Goal: Task Accomplishment & Management: Manage account settings

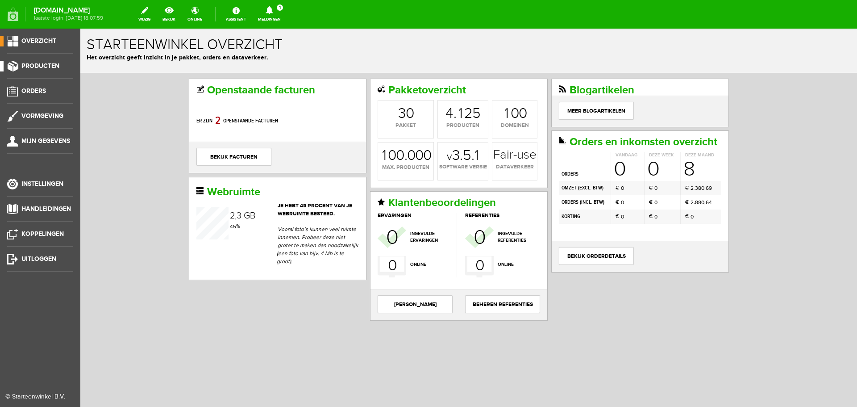
click at [30, 66] on span "Producten" at bounding box center [40, 66] width 38 height 8
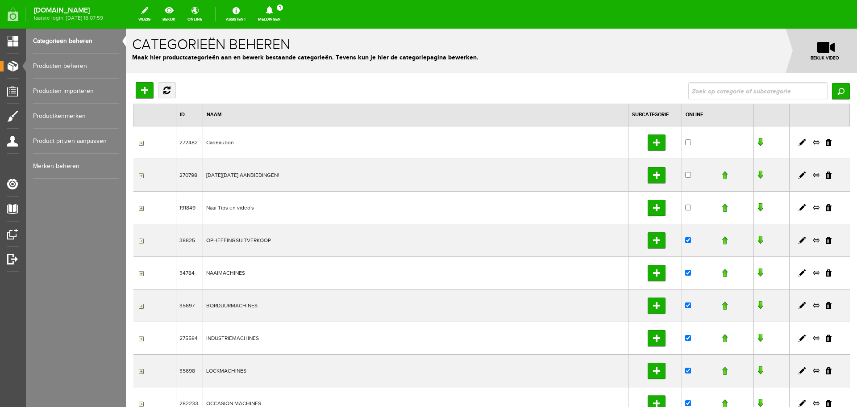
click at [74, 66] on link "Producten beheren" at bounding box center [76, 66] width 86 height 25
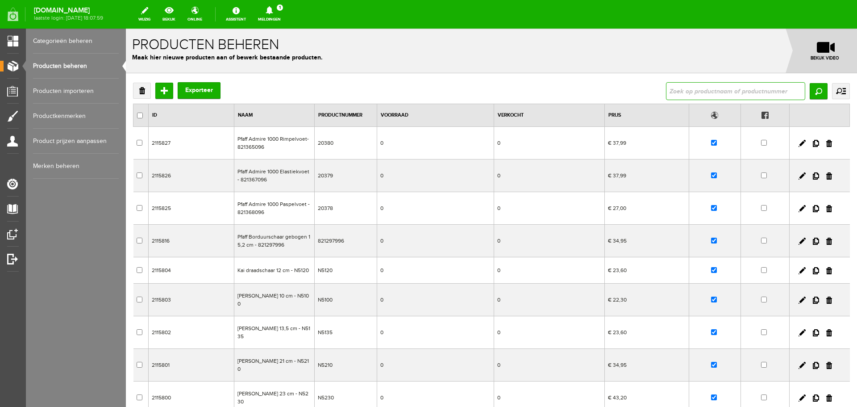
click at [695, 87] on input "text" at bounding box center [735, 91] width 139 height 18
type input "sew mini"
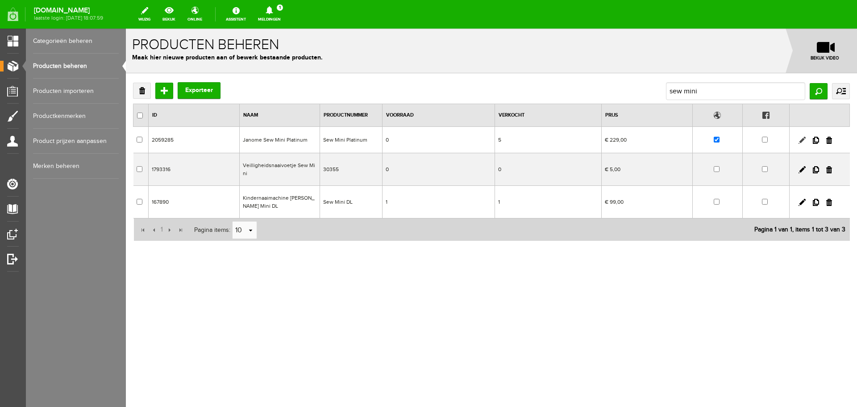
click at [802, 140] on link at bounding box center [802, 140] width 7 height 7
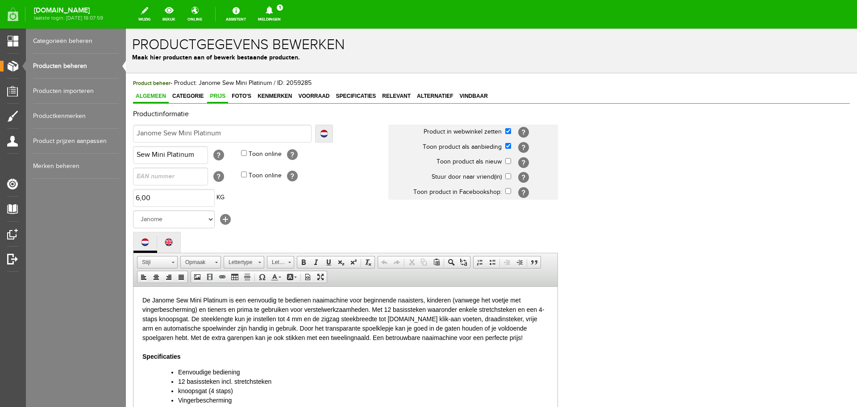
click at [217, 96] on span "Prijs" at bounding box center [217, 96] width 21 height 6
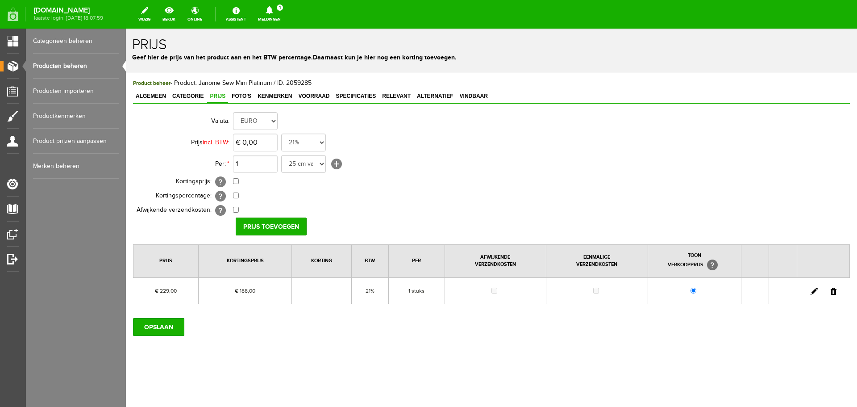
click at [815, 289] on link at bounding box center [814, 290] width 7 height 7
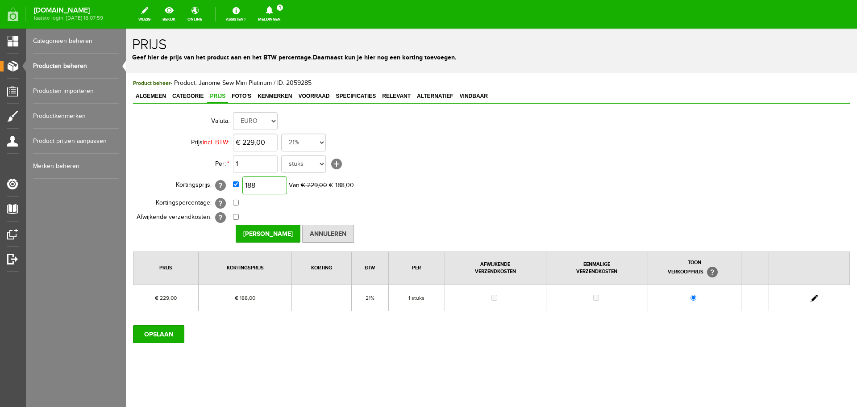
click at [275, 182] on input "188" at bounding box center [264, 185] width 45 height 18
type input "€ 209,00"
click at [278, 232] on input "[PERSON_NAME]" at bounding box center [268, 234] width 65 height 18
click at [157, 332] on input "OPSLAAN" at bounding box center [158, 334] width 51 height 18
click at [158, 335] on input "OPSLAAN" at bounding box center [158, 334] width 51 height 18
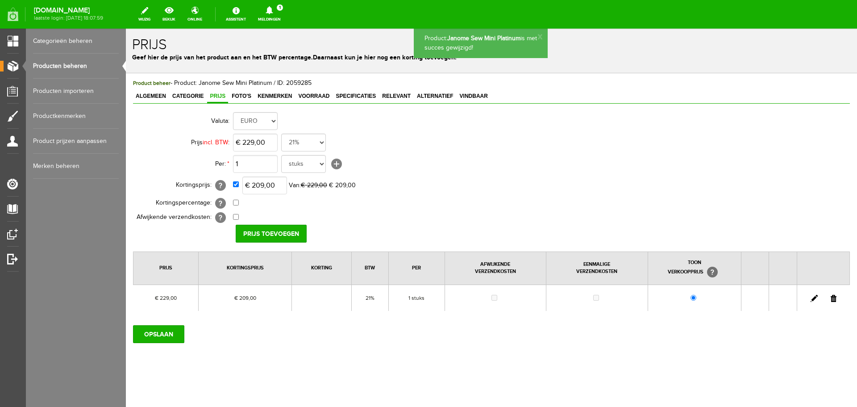
click at [59, 65] on link "Producten beheren" at bounding box center [76, 66] width 86 height 25
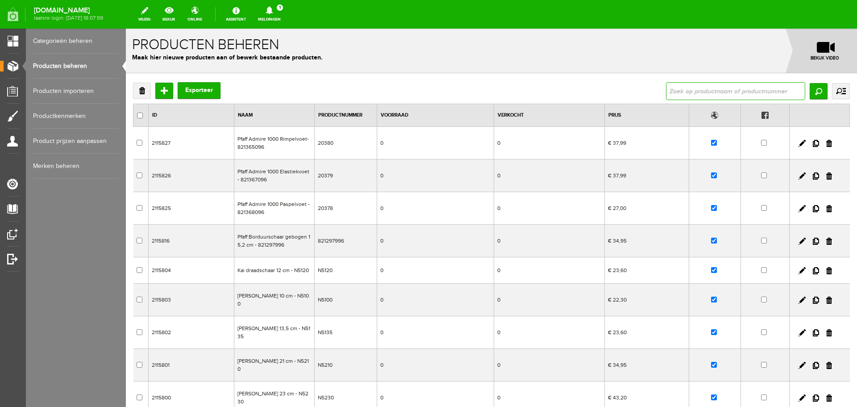
click at [689, 88] on input "text" at bounding box center [735, 91] width 139 height 18
type input "920"
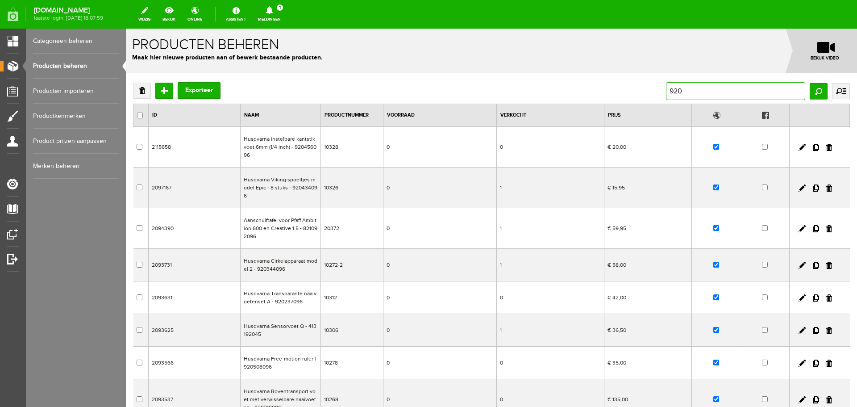
drag, startPoint x: 682, startPoint y: 92, endPoint x: 647, endPoint y: 93, distance: 34.8
click at [647, 93] on div "Verwijderen Toevoegen Exporteer 920 Zoeken uitgebreid zoeken Categorie Cadeaubo…" at bounding box center [491, 91] width 717 height 18
type input "janome 92"
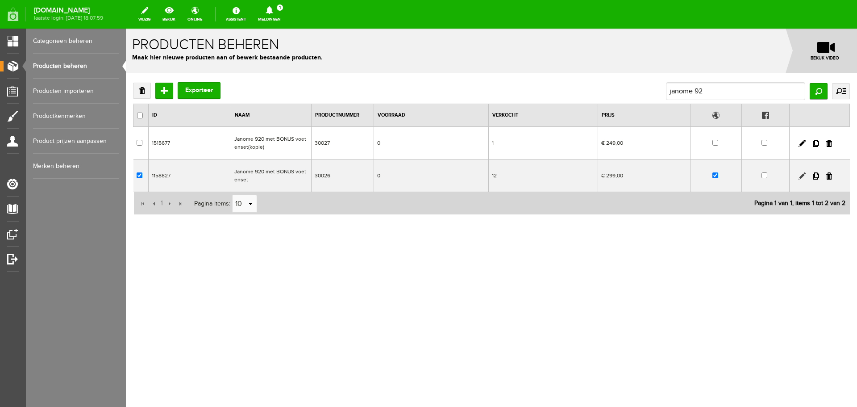
click at [801, 173] on link at bounding box center [802, 175] width 7 height 7
checkbox input "true"
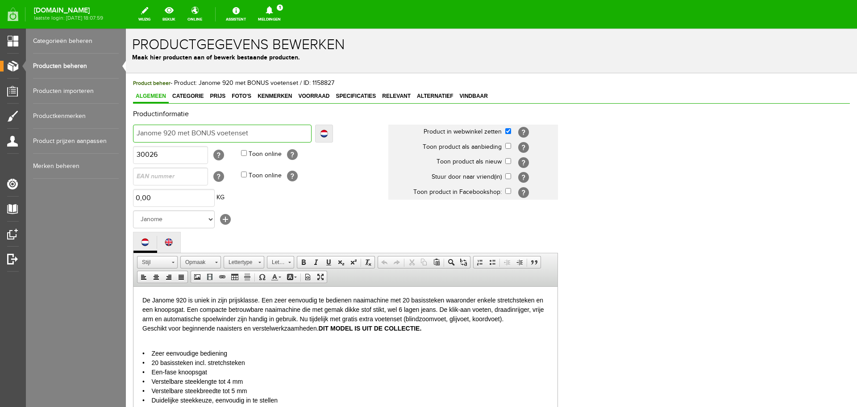
click at [261, 133] on input "Janome 920 met BONUS voetenset" at bounding box center [222, 134] width 179 height 18
type input "Janome 920 met BONUS voetenset"
type input "Janome 920 met BONUS voetenset -"
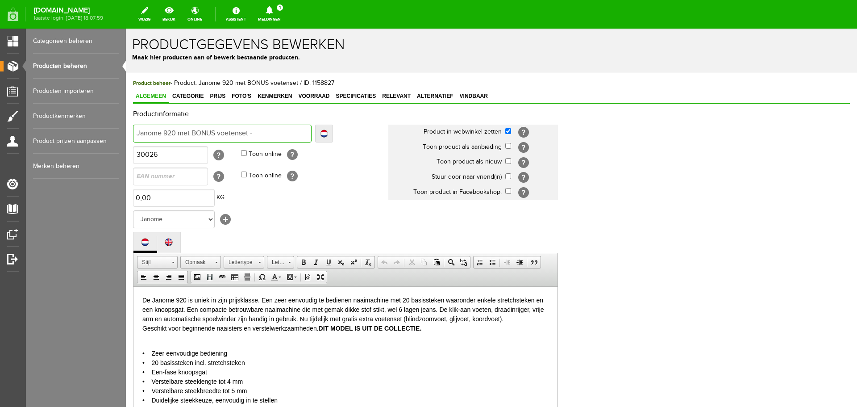
type input "Janome 920 met BONUS voetenset -"
type input "Janome 920 met BONUS voetenset - U"
type input "Janome 920 met BONUS voetenset - UI"
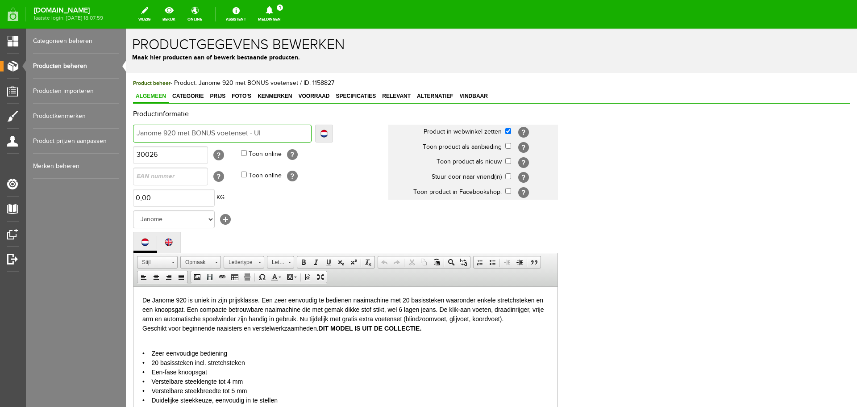
type input "Janome 920 met BONUS voetenset - UI"
type input "Janome 920 met BONUS voetenset - UIT"
type input "Janome 920 met BONUS voetenset - UITV"
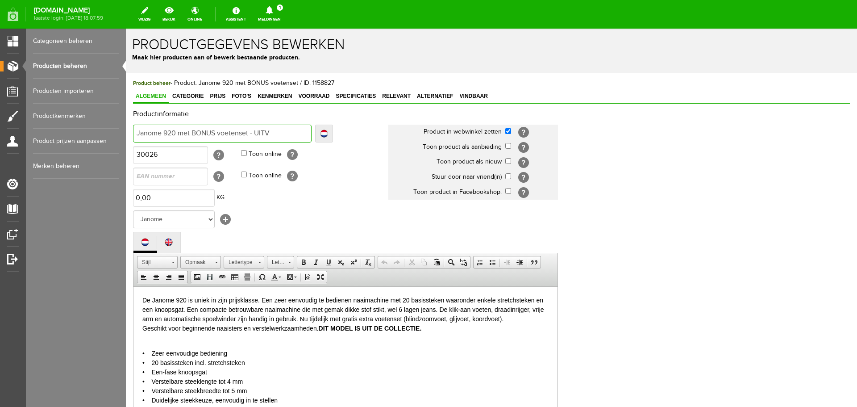
type input "Janome 920 met BONUS voetenset - UITVE"
type input "Janome 920 met BONUS voetenset - UITVER"
type input "Janome 920 met BONUS voetenset - UITVERK"
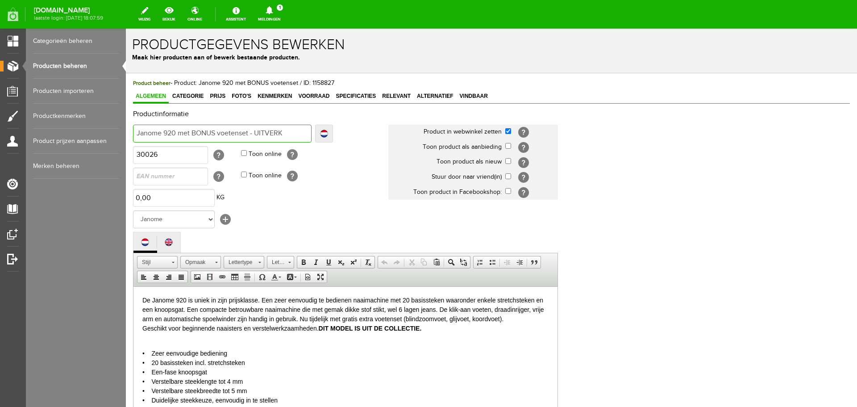
type input "Janome 920 met BONUS voetenset - UITVERK"
type input "Janome 920 met BONUS voetenset - UITVERKO"
type input "Janome 920 met BONUS voetenset - UITVERKOC"
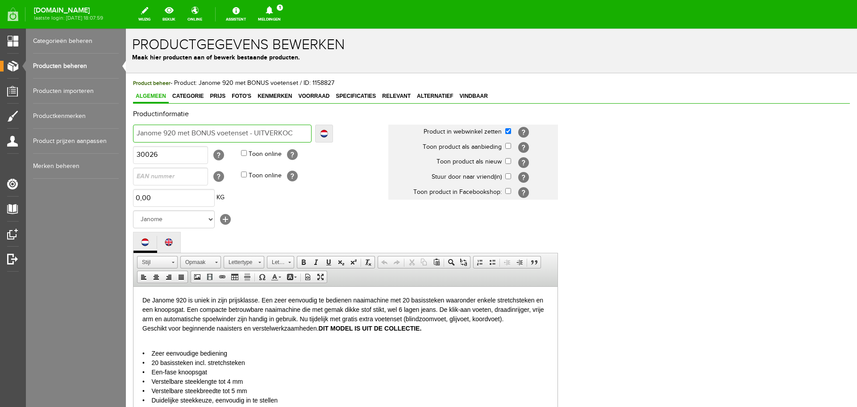
type input "Janome 920 met BONUS voetenset - UITVERKOCH"
type input "Janome 920 met BONUS voetenset - UITVERKOCHT"
drag, startPoint x: 251, startPoint y: 132, endPoint x: 300, endPoint y: 133, distance: 49.6
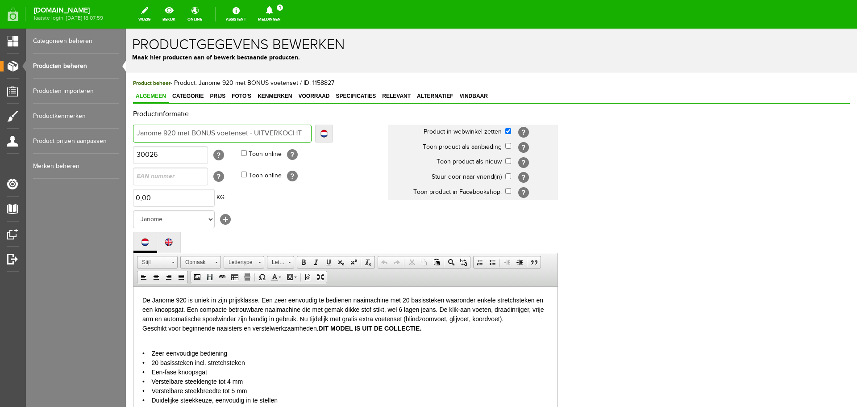
click at [300, 133] on input "Janome 920 met BONUS voetenset - UITVERKOCHT" at bounding box center [222, 134] width 179 height 18
type input "Janome 920 met BONUS voetenset"
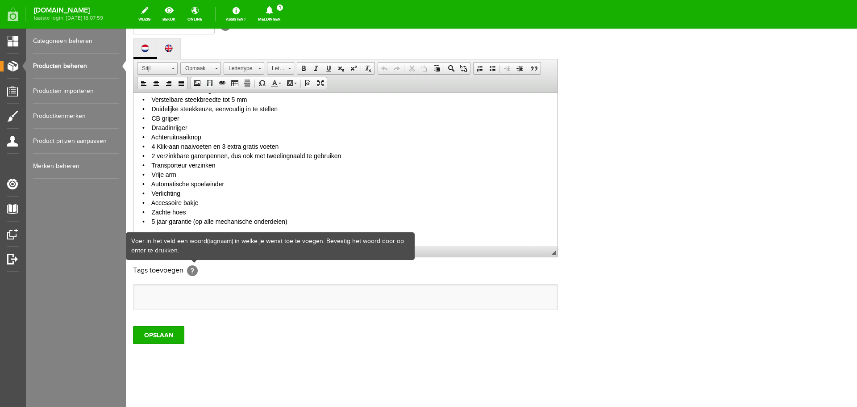
scroll to position [197, 0]
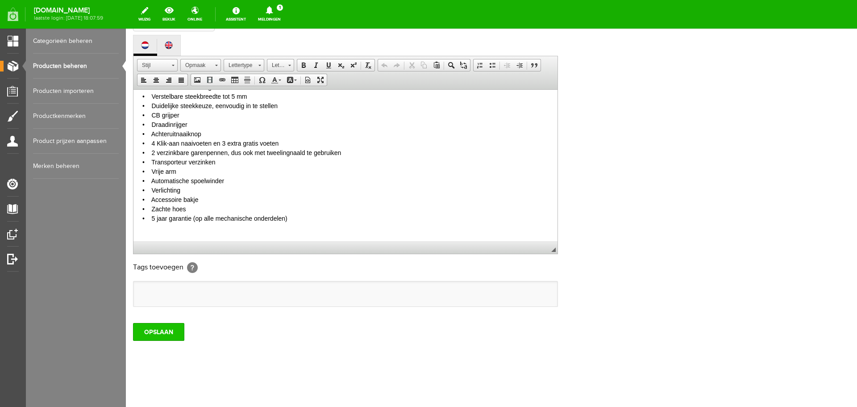
type input "Janome 920 met BONUS voetenset"
click at [168, 331] on input "OPSLAAN" at bounding box center [158, 332] width 51 height 18
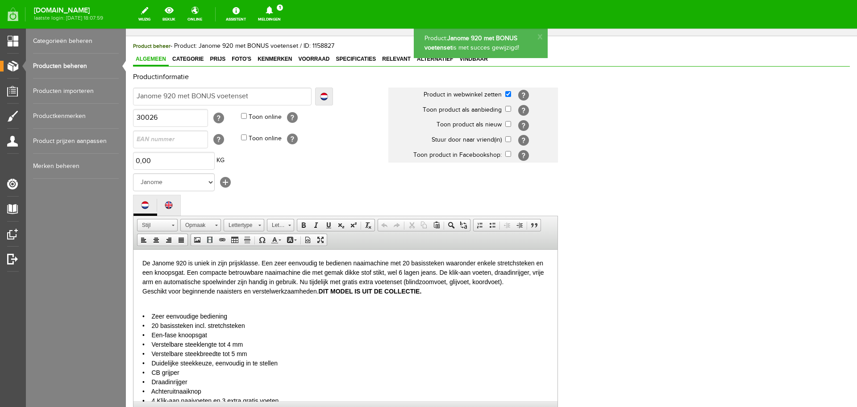
scroll to position [0, 0]
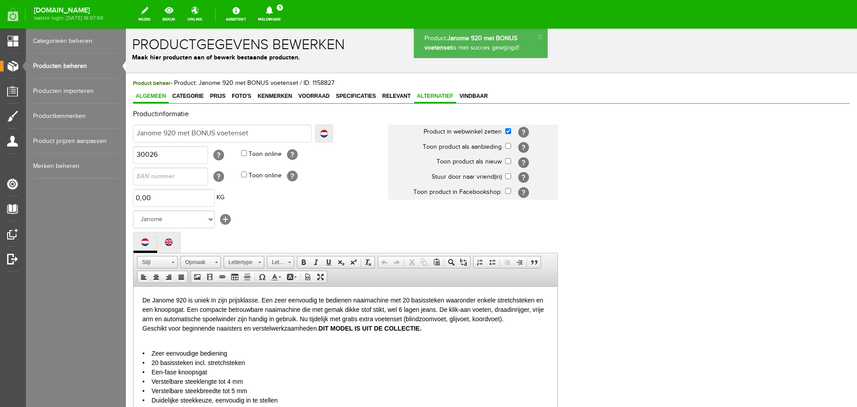
click at [426, 95] on span "Alternatief" at bounding box center [435, 96] width 42 height 6
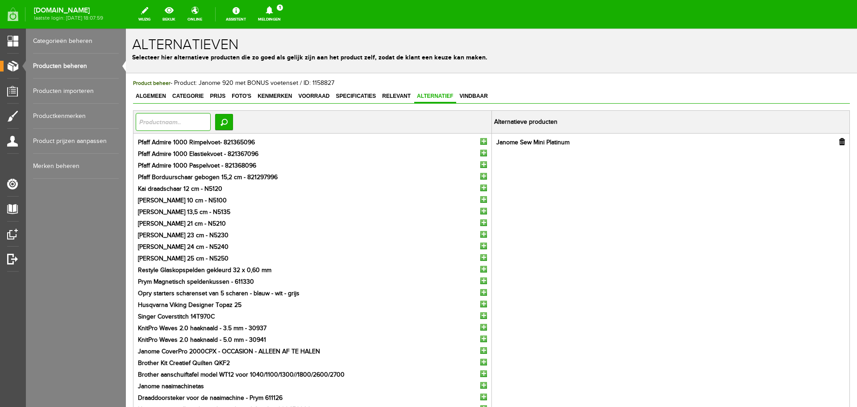
click at [162, 121] on input "text" at bounding box center [173, 122] width 75 height 18
type input "singer"
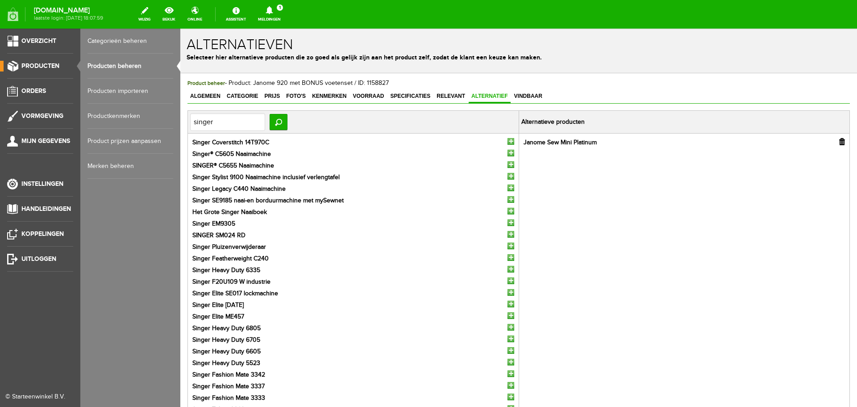
click at [109, 61] on link "Producten beheren" at bounding box center [130, 66] width 86 height 25
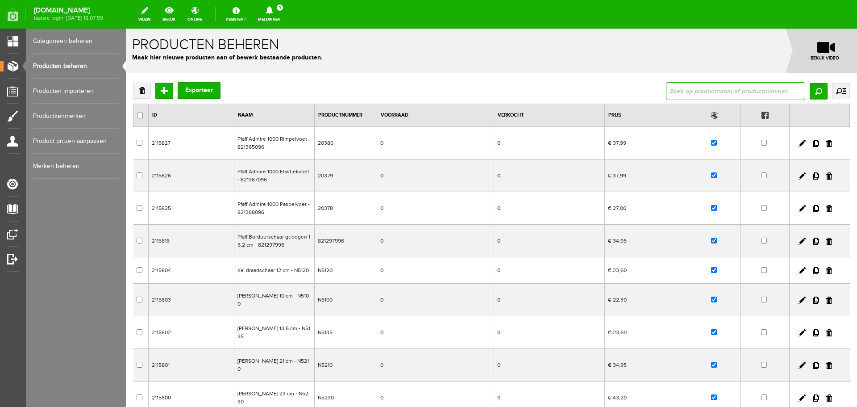
click at [686, 85] on input "text" at bounding box center [735, 91] width 139 height 18
type input "725"
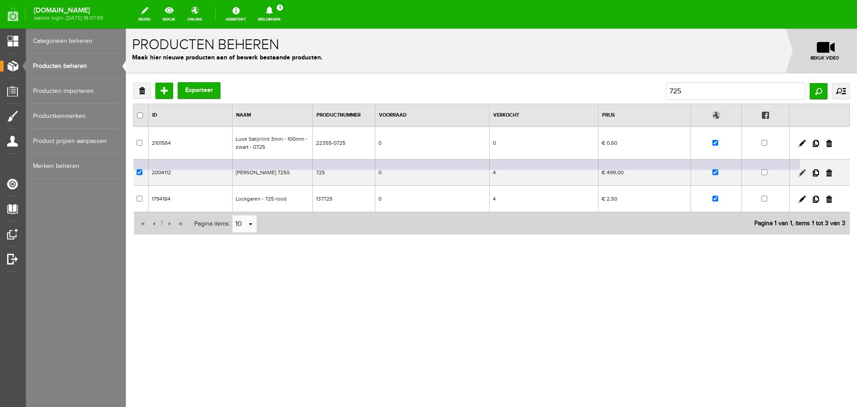
click at [802, 172] on link at bounding box center [802, 172] width 7 height 7
checkbox input "true"
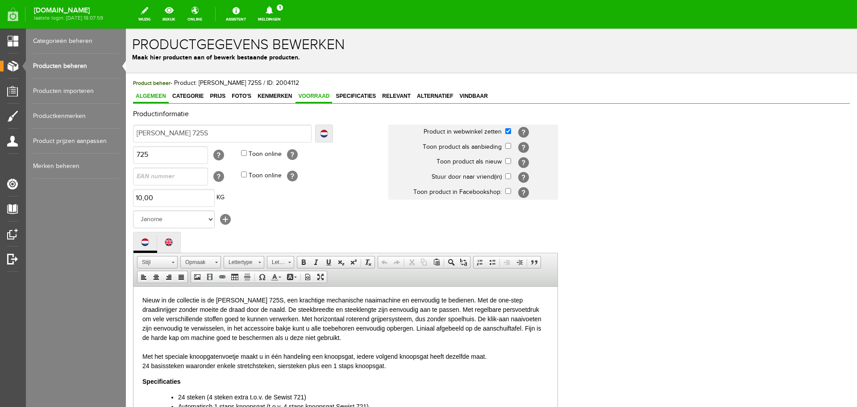
click at [320, 94] on span "Voorraad" at bounding box center [313, 96] width 37 height 6
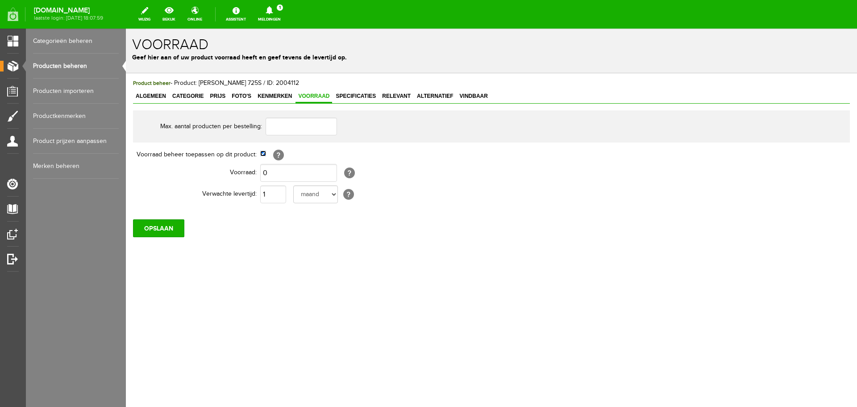
click at [263, 155] on input "checkbox" at bounding box center [263, 153] width 6 height 6
checkbox input "false"
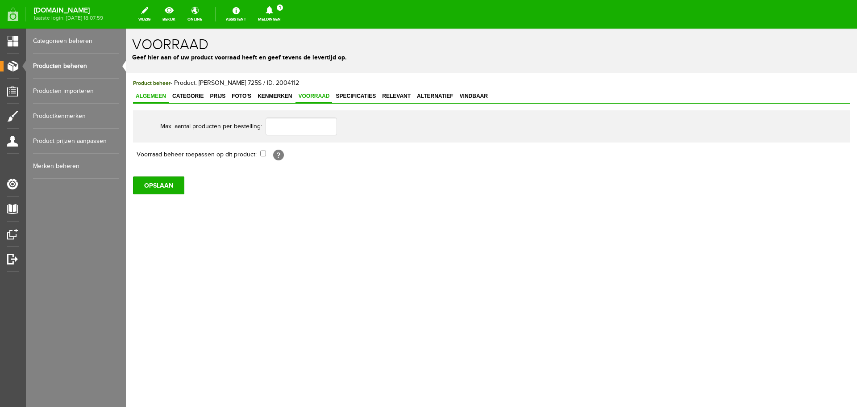
click at [153, 94] on span "Algemeen" at bounding box center [151, 96] width 36 height 6
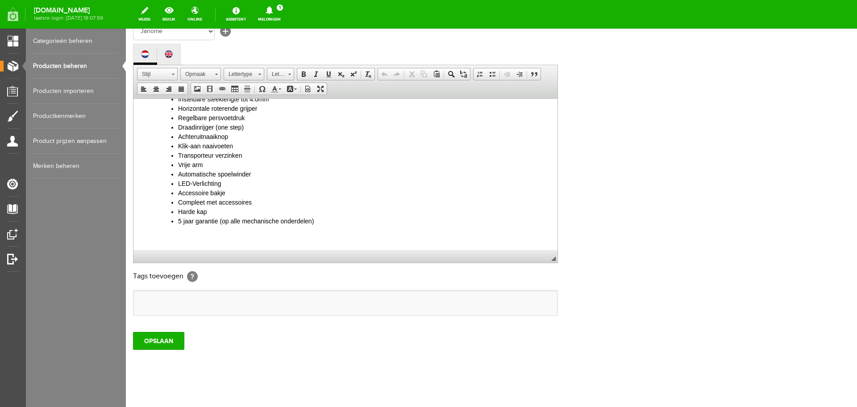
scroll to position [197, 0]
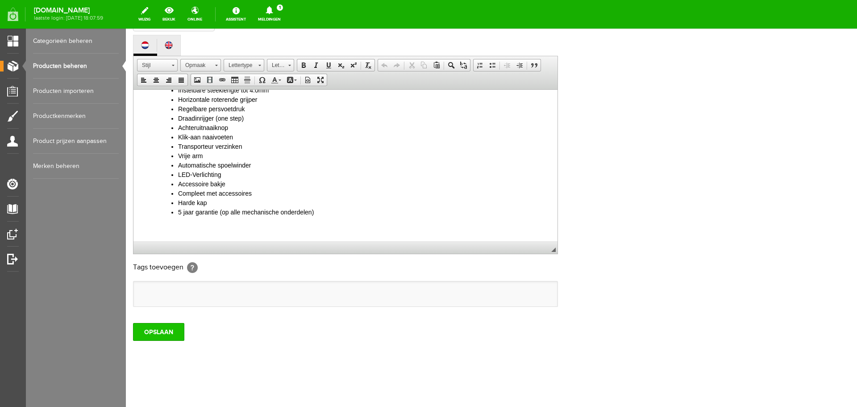
click at [157, 329] on input "OPSLAAN" at bounding box center [158, 332] width 51 height 18
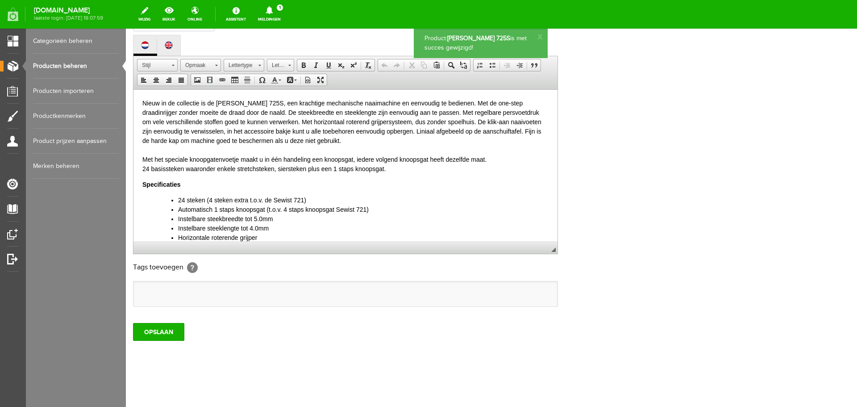
scroll to position [0, 0]
click at [58, 62] on link "Producten beheren" at bounding box center [76, 66] width 86 height 25
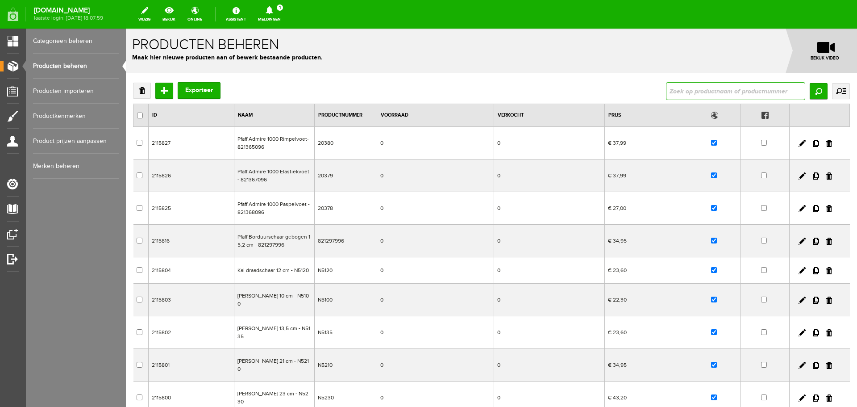
drag, startPoint x: 669, startPoint y: 90, endPoint x: 674, endPoint y: 89, distance: 5.9
click at [670, 90] on input "text" at bounding box center [735, 91] width 139 height 18
type input "M30A"
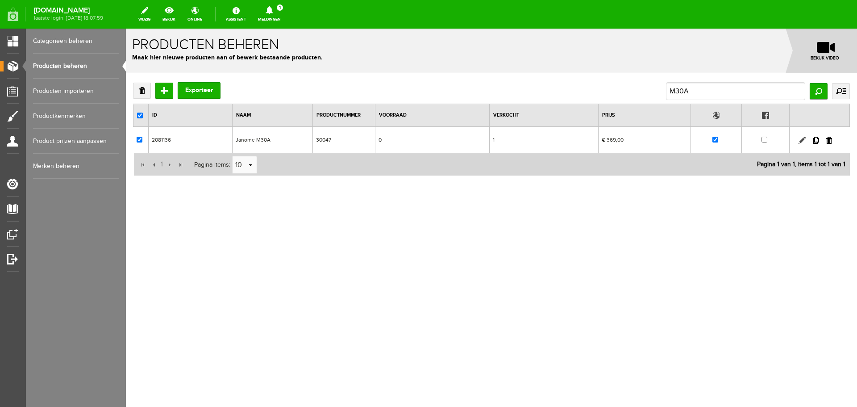
click at [802, 138] on link at bounding box center [802, 140] width 7 height 7
checkbox input "true"
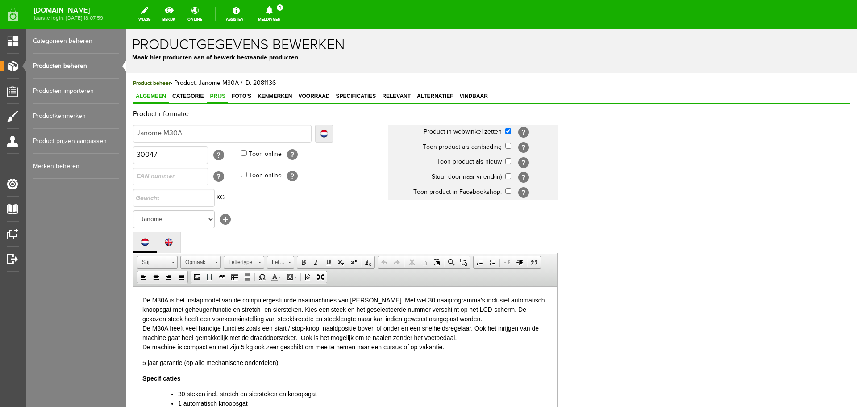
click at [217, 97] on span "Prijs" at bounding box center [217, 96] width 21 height 6
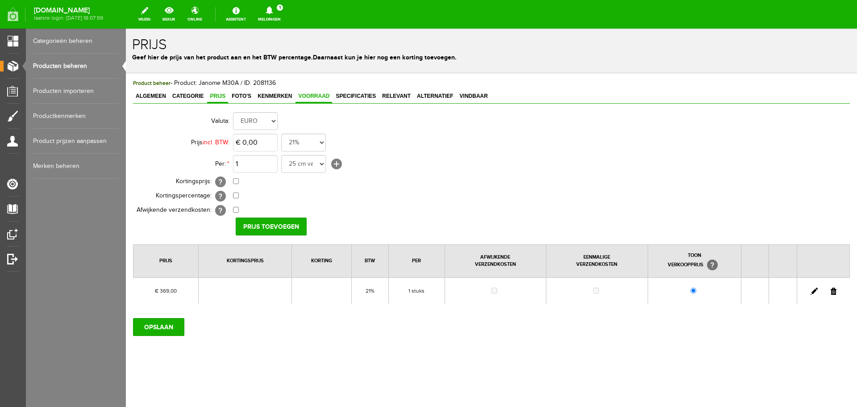
click at [314, 94] on span "Voorraad" at bounding box center [313, 96] width 37 height 6
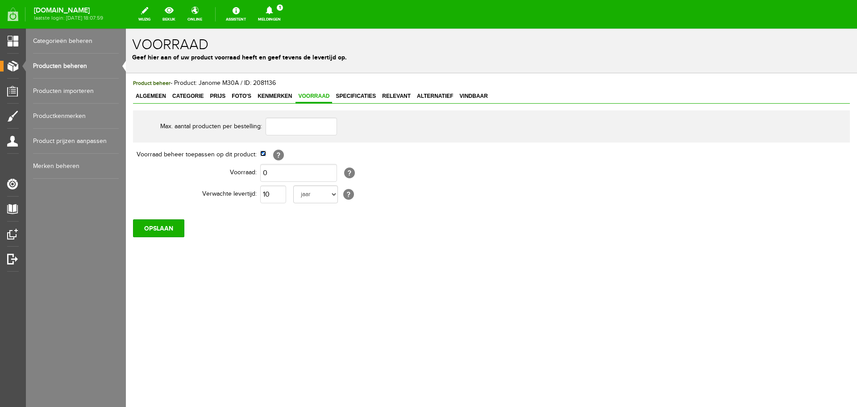
click at [263, 155] on input "checkbox" at bounding box center [263, 153] width 6 height 6
checkbox input "false"
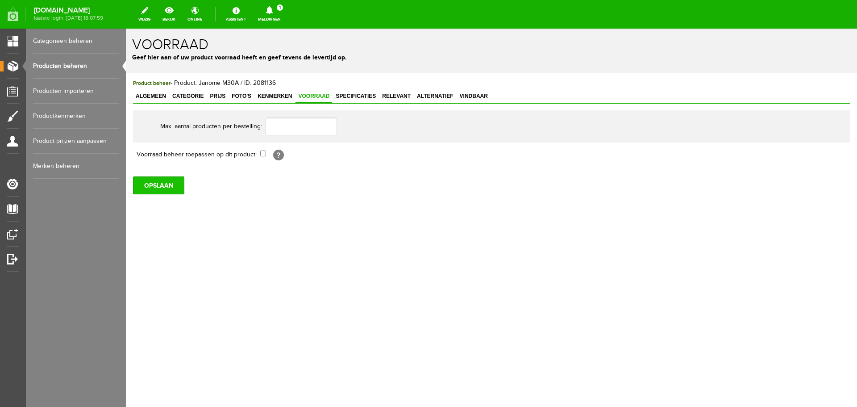
click at [155, 185] on input "OPSLAAN" at bounding box center [158, 185] width 51 height 18
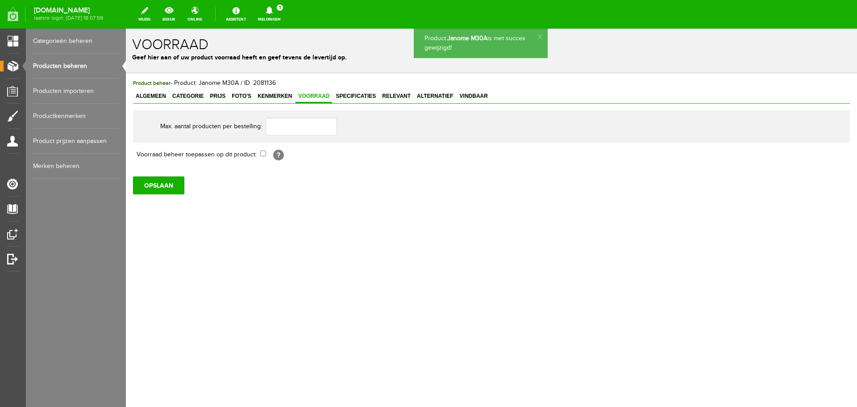
click at [62, 63] on link "Producten beheren" at bounding box center [76, 66] width 86 height 25
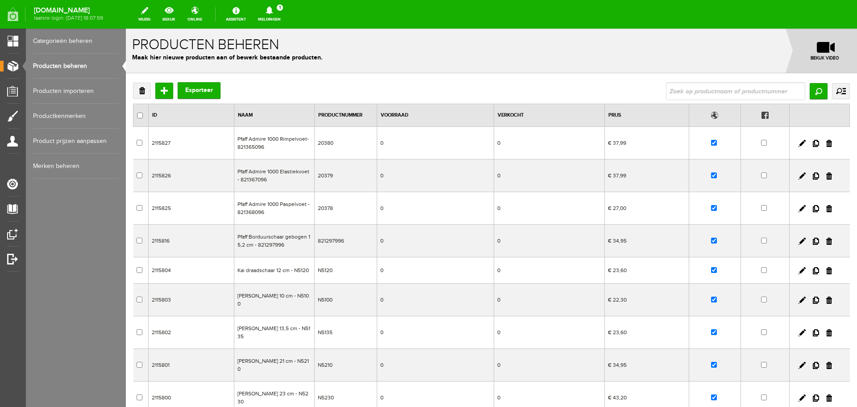
click at [67, 65] on link "Producten beheren" at bounding box center [76, 66] width 86 height 25
click at [686, 94] on input "text" at bounding box center [735, 91] width 139 height 18
paste input "Janome 4120QDC € 899,00€ 725,00"
drag, startPoint x: 723, startPoint y: 90, endPoint x: 781, endPoint y: 90, distance: 58.0
click at [781, 90] on input "Janome 4120QDC € 899,00€ 725,00" at bounding box center [735, 91] width 139 height 18
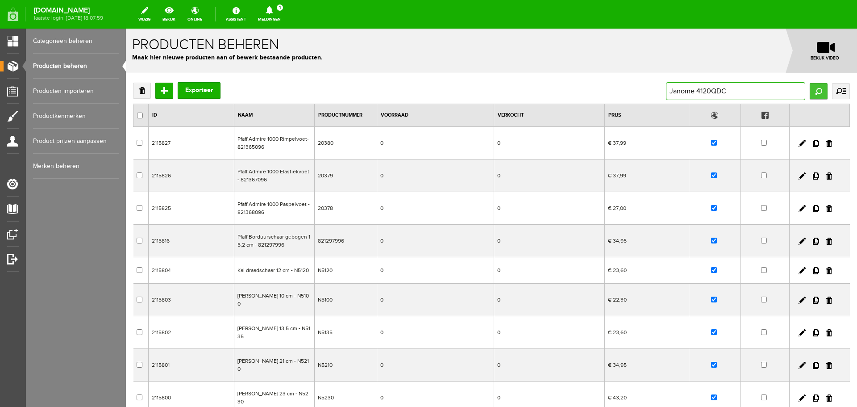
type input "Janome 4120QDC"
click at [810, 92] on input "Zoeken" at bounding box center [819, 91] width 18 height 16
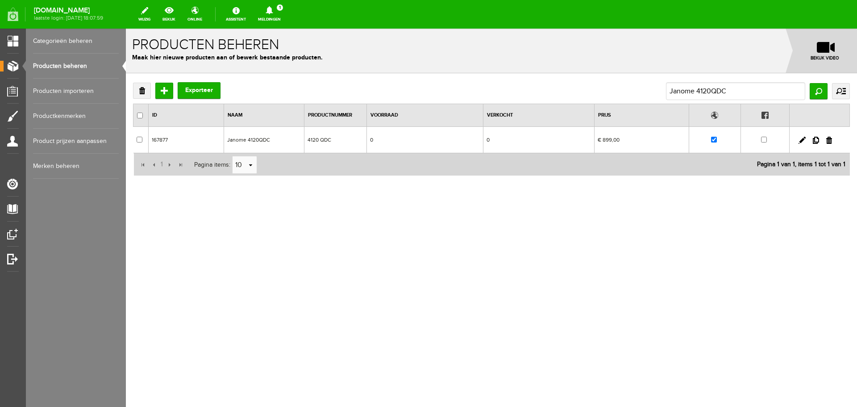
click at [289, 213] on div "Verwijderen Toevoegen Exporteer Janome 4120QDC Zoeken uitgebreid zoeken Categor…" at bounding box center [491, 158] width 731 height 170
click at [800, 140] on link at bounding box center [802, 140] width 7 height 7
checkbox input "true"
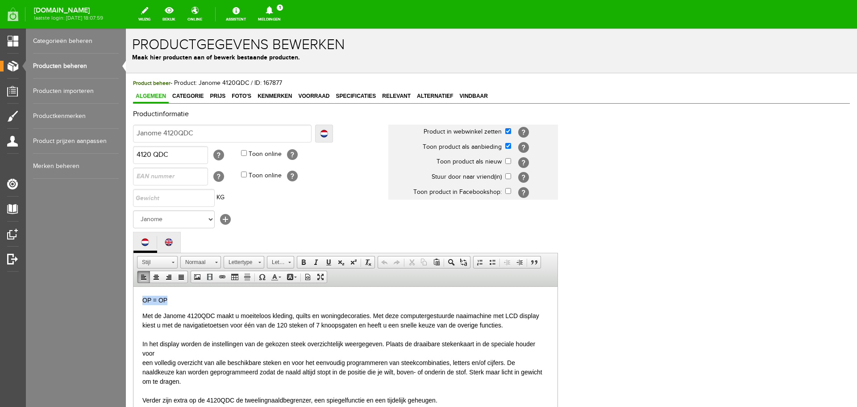
drag, startPoint x: 172, startPoint y: 296, endPoint x: 136, endPoint y: 551, distance: 257.4
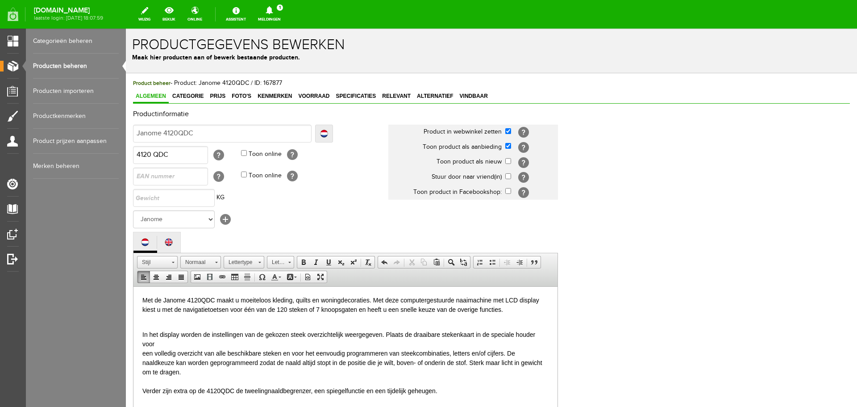
click at [154, 325] on p "In het display worden de instellingen van de gekozen steek overzichtelijk weerg…" at bounding box center [345, 367] width 406 height 94
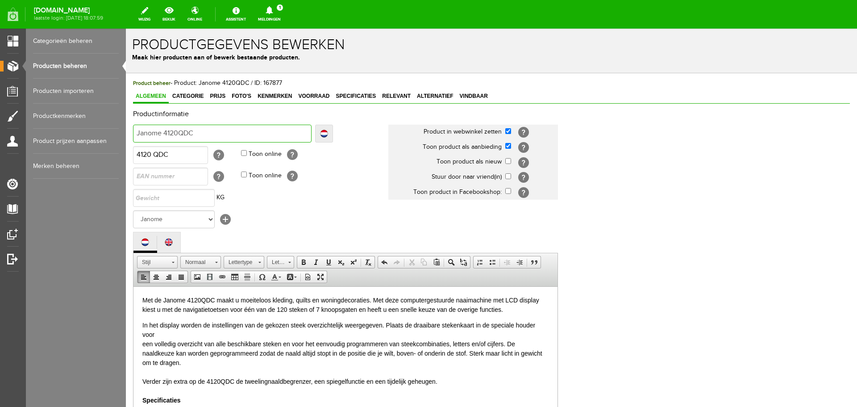
click at [205, 136] on input "Janome 4120QDC" at bounding box center [222, 134] width 179 height 18
type input "Janome 4120QDC -"
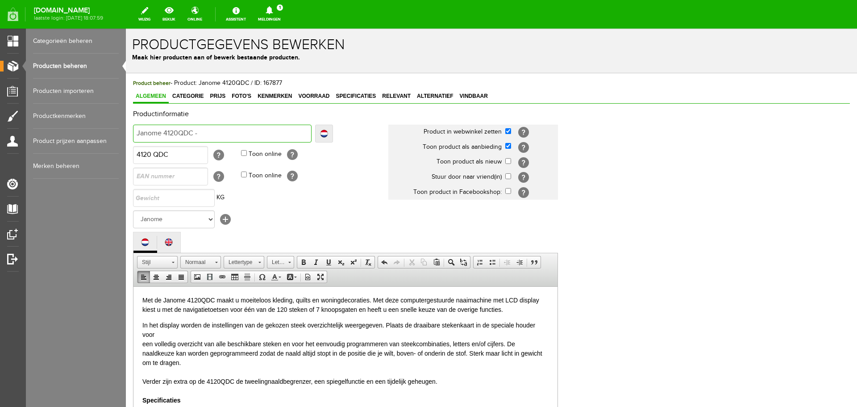
type input "Janome 4120QDC - U"
type input "Janome 4120QDC - UI"
type input "Janome 4120QDC - UIT"
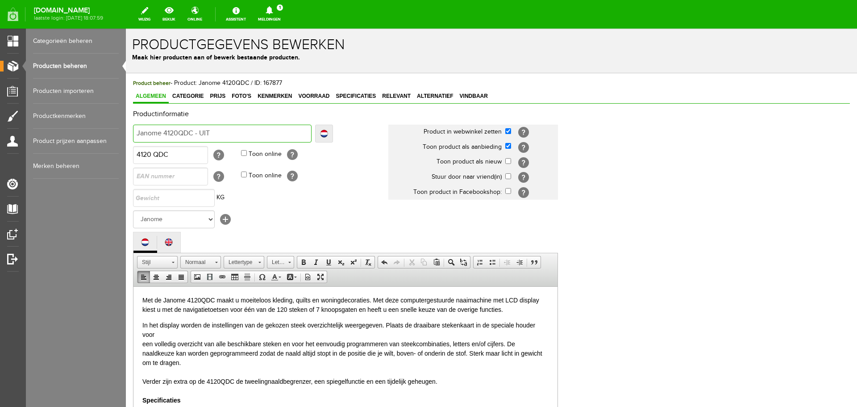
type input "Janome 4120QDC - UIT"
type input "Janome 4120QDC - UITV"
type input "Janome 4120QDC - UITVE"
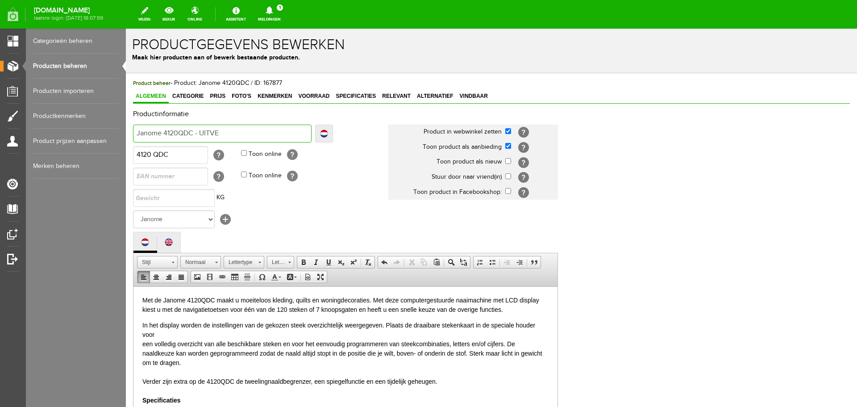
type input "Janome 4120QDC - UITVER"
type input "Janome 4120QDC - UITVE"
type input "Janome 4120QDC - UITV"
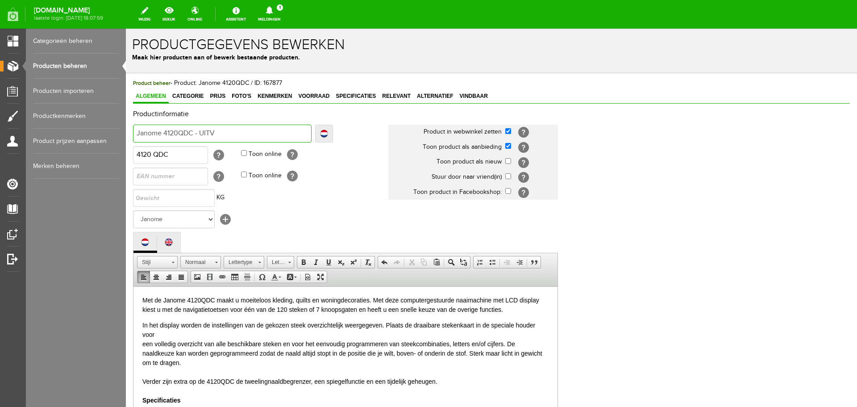
type input "Janome 4120QDC - UITV"
type input "Janome 4120QDC - UIT"
type input "Janome 4120QDC - UI"
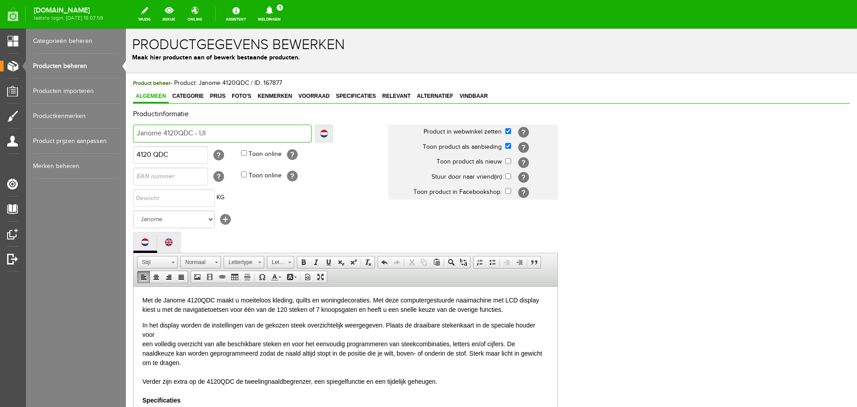
type input "Janome 4120QDC - U"
type input "Janome 4120QDC -"
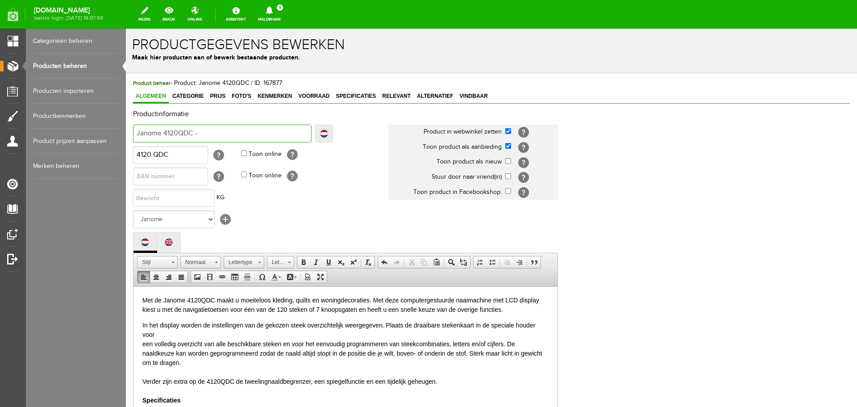
type input "Janome 4120QDC -"
type input "Janome 4120QDC"
click at [508, 148] on input "checkbox" at bounding box center [508, 146] width 6 height 6
checkbox input "false"
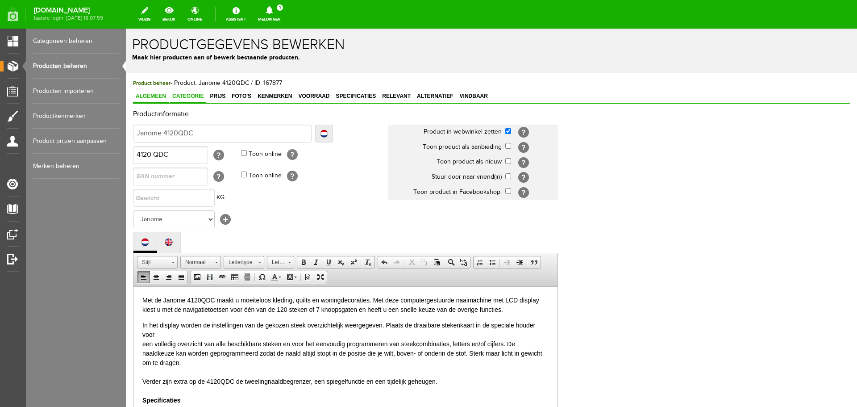
click at [196, 96] on span "Categorie" at bounding box center [188, 96] width 37 height 6
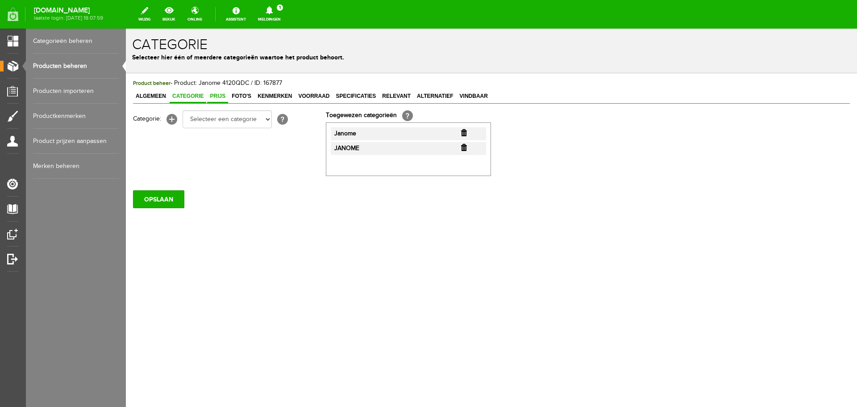
click at [224, 96] on span "Prijs" at bounding box center [217, 96] width 21 height 6
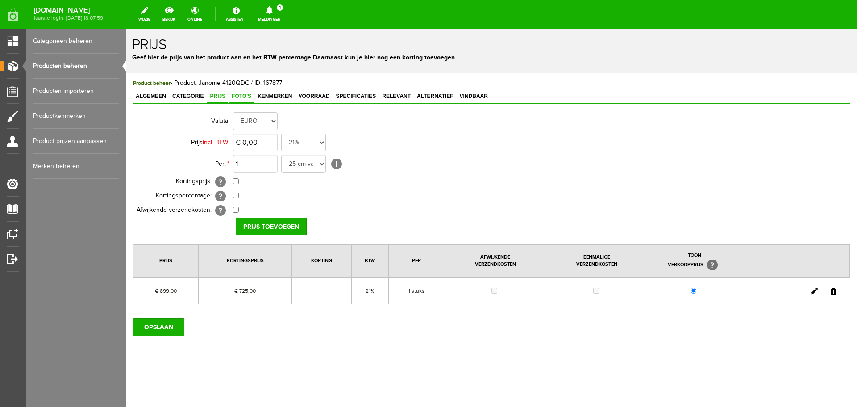
click at [240, 95] on span "Foto's" at bounding box center [241, 96] width 25 height 6
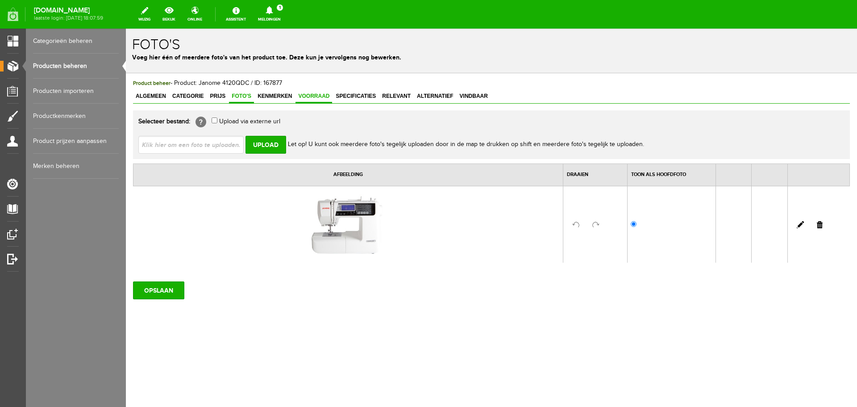
click at [312, 95] on span "Voorraad" at bounding box center [313, 96] width 37 height 6
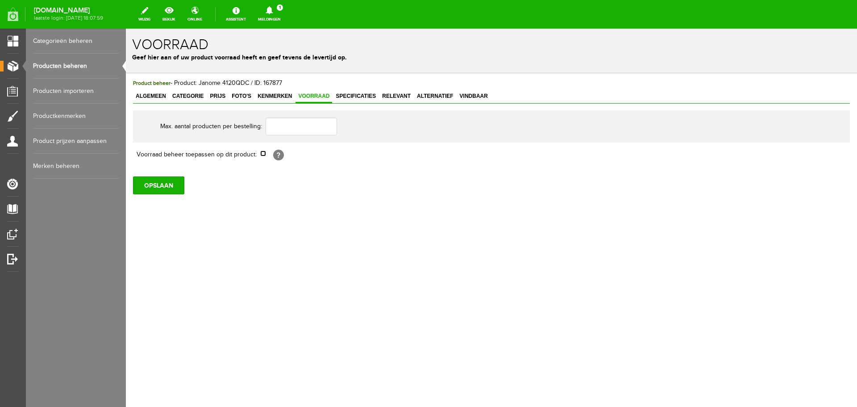
click at [265, 155] on input "checkbox" at bounding box center [263, 153] width 6 height 6
checkbox input "true"
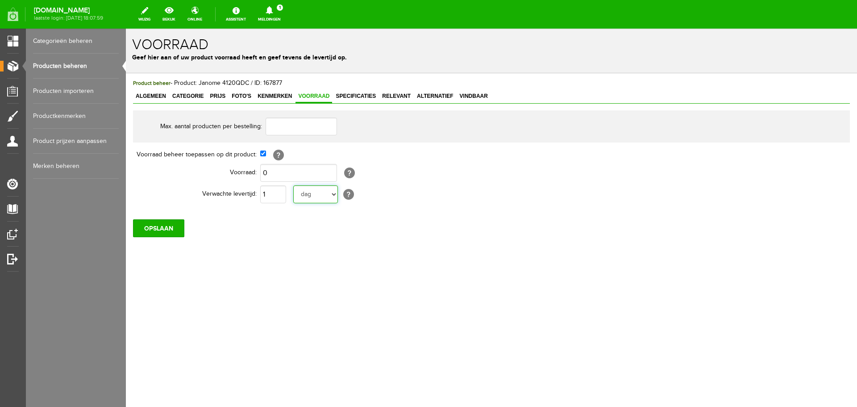
click at [336, 196] on select "dag dagen week weken maand maanden jaar jaren werkdagen" at bounding box center [315, 194] width 45 height 18
select select "year"
click at [293, 185] on select "dag dagen week weken maand maanden jaar jaren werkdagen" at bounding box center [315, 194] width 45 height 18
click at [275, 197] on input "1" at bounding box center [273, 194] width 26 height 18
type input "10"
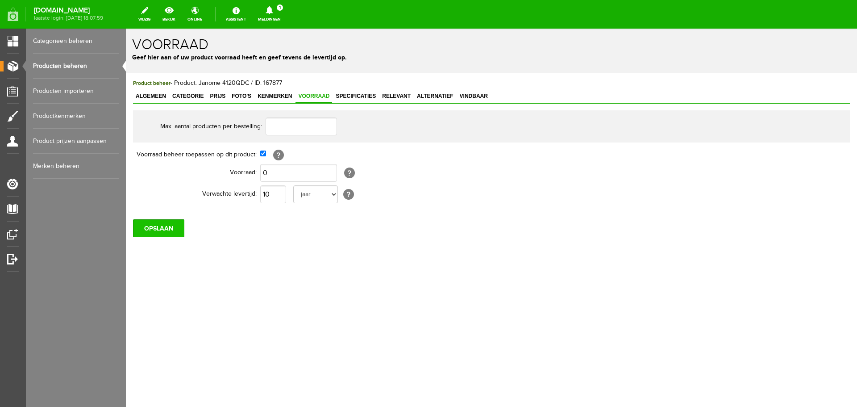
click at [170, 229] on input "OPSLAAN" at bounding box center [158, 228] width 51 height 18
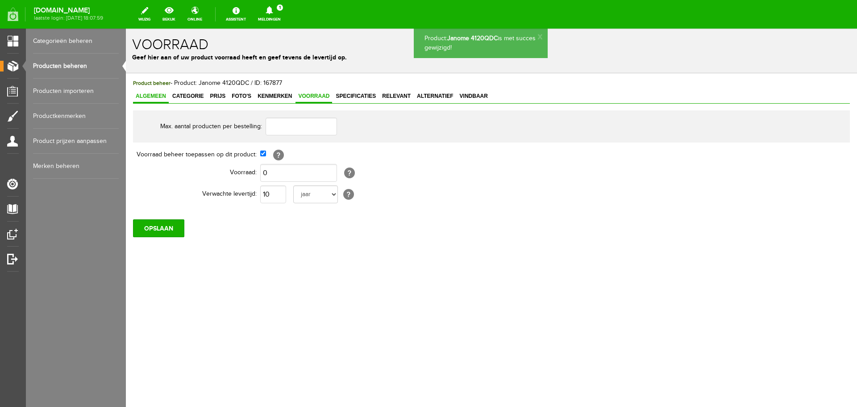
click at [149, 92] on link "Algemeen" at bounding box center [151, 96] width 36 height 13
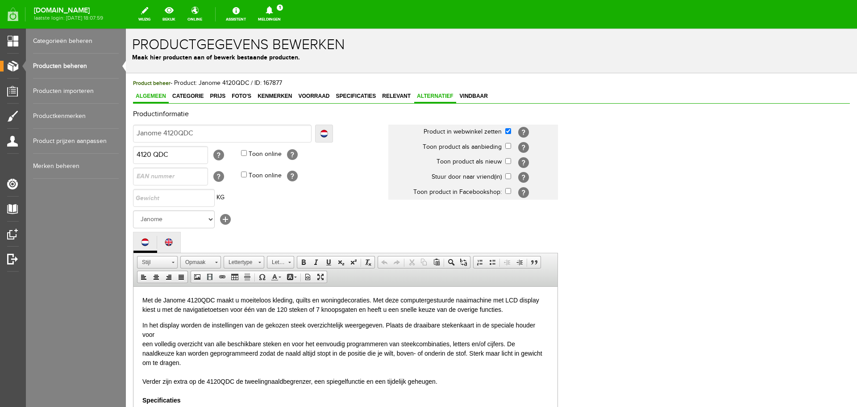
click at [441, 96] on span "Alternatief" at bounding box center [435, 96] width 42 height 6
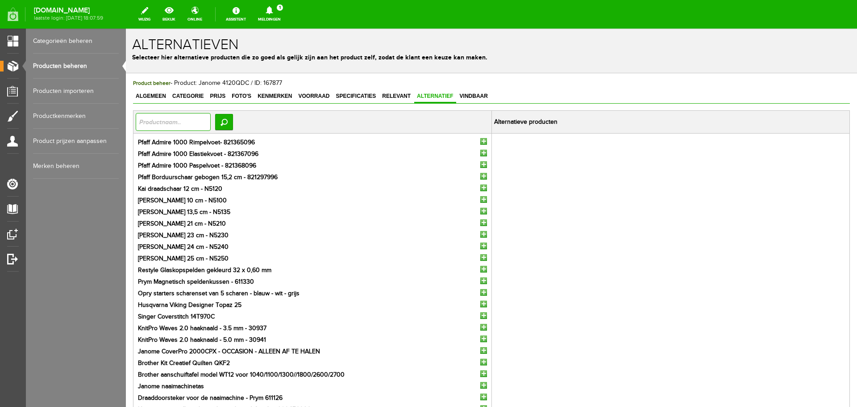
click at [156, 119] on input "text" at bounding box center [173, 122] width 75 height 18
type input "740"
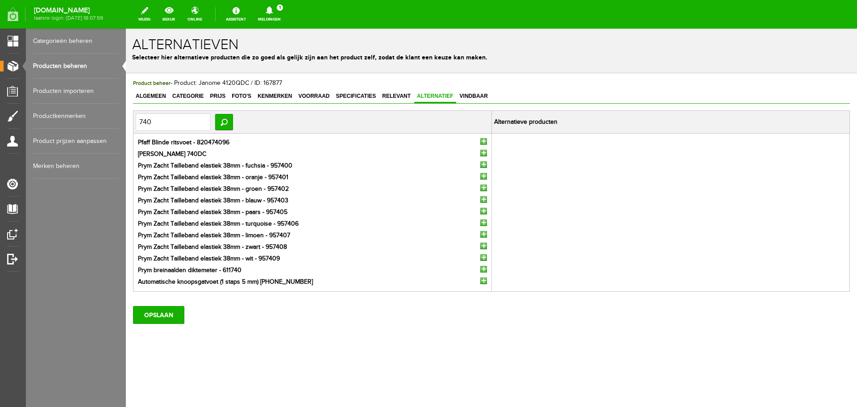
click at [483, 155] on input "button" at bounding box center [483, 153] width 7 height 7
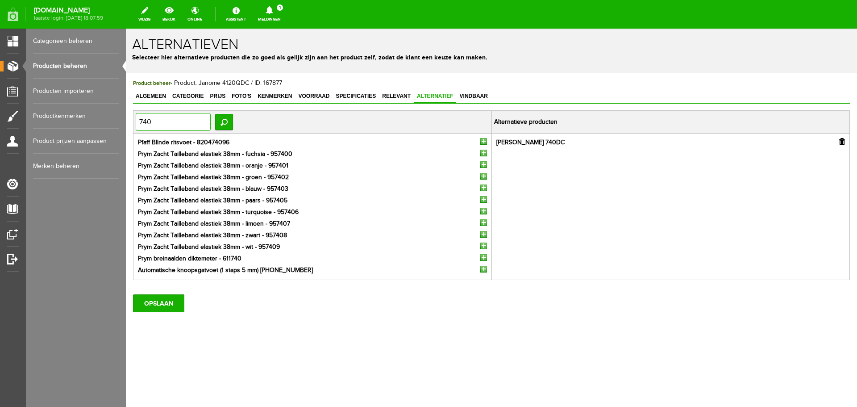
drag, startPoint x: 162, startPoint y: 123, endPoint x: 128, endPoint y: 122, distance: 33.9
click at [128, 122] on div "Product beheer - Product: Janome 4120QDC / ID: 167877 Algemeen Categorie Prijs …" at bounding box center [491, 225] width 731 height 305
type input "780"
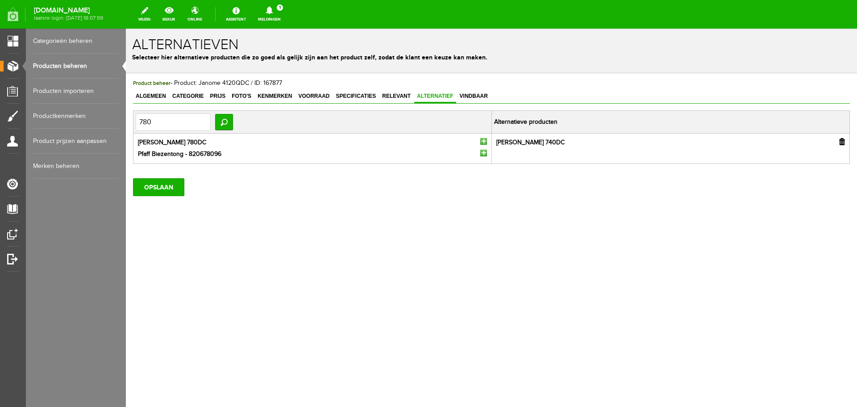
click at [484, 142] on input "button" at bounding box center [483, 141] width 7 height 7
click at [153, 187] on input "OPSLAAN" at bounding box center [158, 187] width 51 height 18
click at [154, 184] on input "OPSLAAN" at bounding box center [158, 187] width 51 height 18
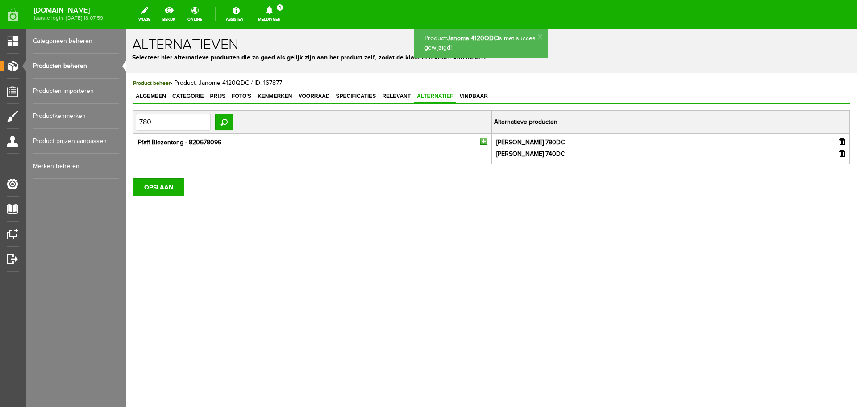
click at [58, 63] on link "Producten beheren" at bounding box center [76, 66] width 86 height 25
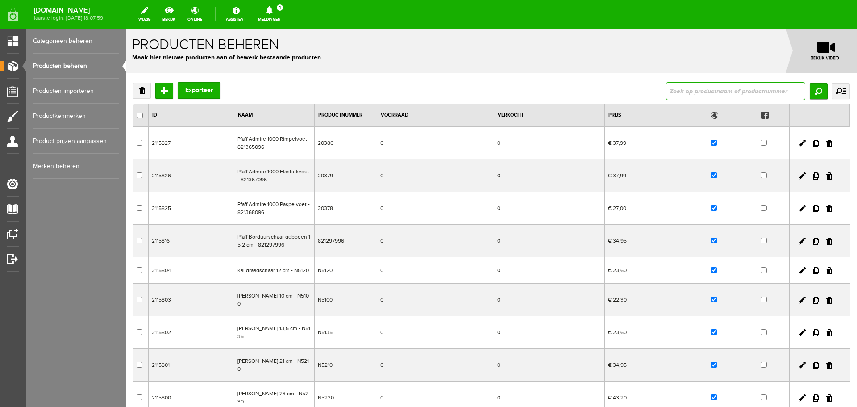
click at [686, 91] on input "text" at bounding box center [735, 91] width 139 height 18
paste input "Janome CoverPro 3000 Professional"
type input "Janome CoverPro 3000 Professional"
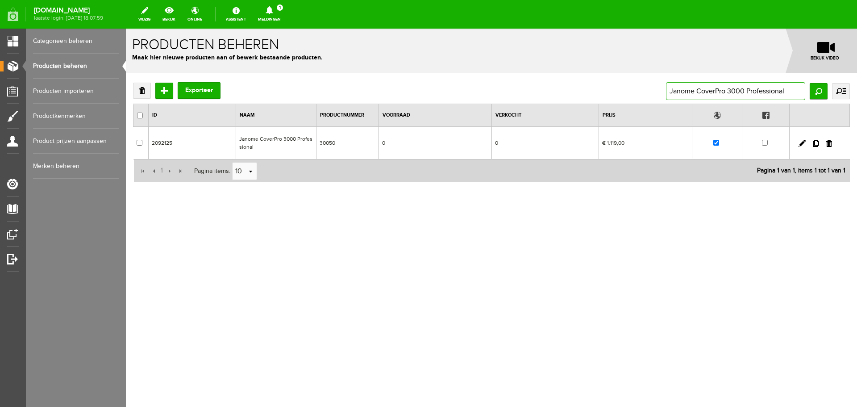
drag, startPoint x: 786, startPoint y: 91, endPoint x: 657, endPoint y: 94, distance: 129.9
click at [657, 94] on div "Verwijderen Toevoegen Exporteer Janome CoverPro 3000 Professional Zoeken uitgeb…" at bounding box center [491, 91] width 717 height 18
paste input "Horizon Memory Craft 9400 QCP"
type input "Janome Horizon Memory Craft 9400 QCP"
click at [815, 88] on input "Zoeken" at bounding box center [819, 91] width 18 height 16
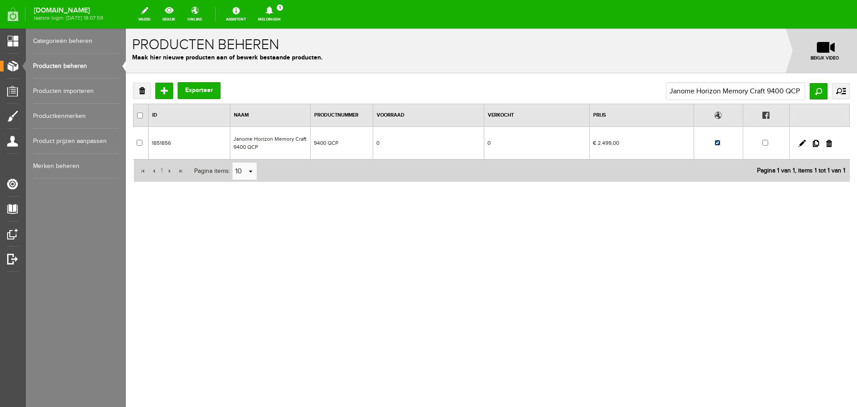
click at [718, 144] on input "checkbox" at bounding box center [718, 143] width 6 height 6
checkbox input "false"
drag, startPoint x: 669, startPoint y: 90, endPoint x: 814, endPoint y: 84, distance: 145.2
click at [814, 84] on div "Janome Horizon Memory Craft 9400 QCP Zoeken uitgebreid zoeken Categorie Cadeaub…" at bounding box center [758, 91] width 184 height 18
type input "6021"
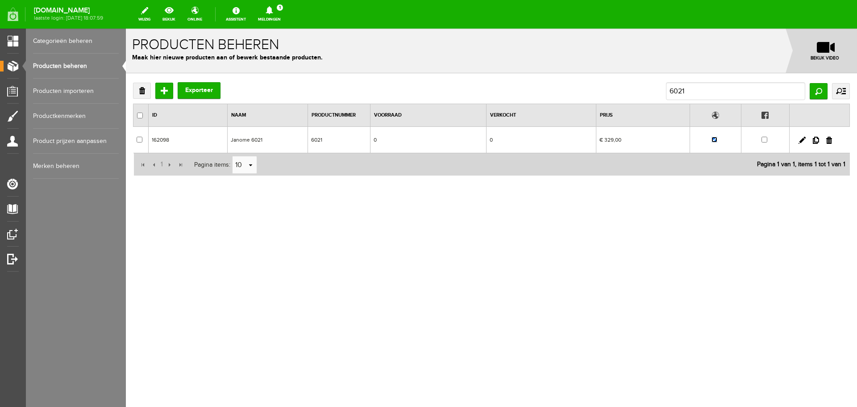
click at [716, 141] on input "checkbox" at bounding box center [714, 140] width 6 height 6
checkbox input "false"
click at [61, 67] on link "Producten beheren" at bounding box center [76, 66] width 86 height 25
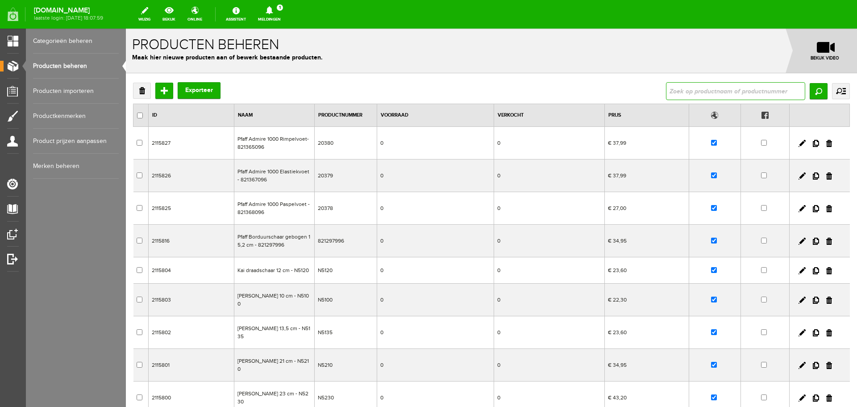
click at [675, 92] on input "text" at bounding box center [735, 91] width 139 height 18
type input "[PERSON_NAME] 625E"
click at [810, 92] on input "Zoeken" at bounding box center [819, 91] width 18 height 16
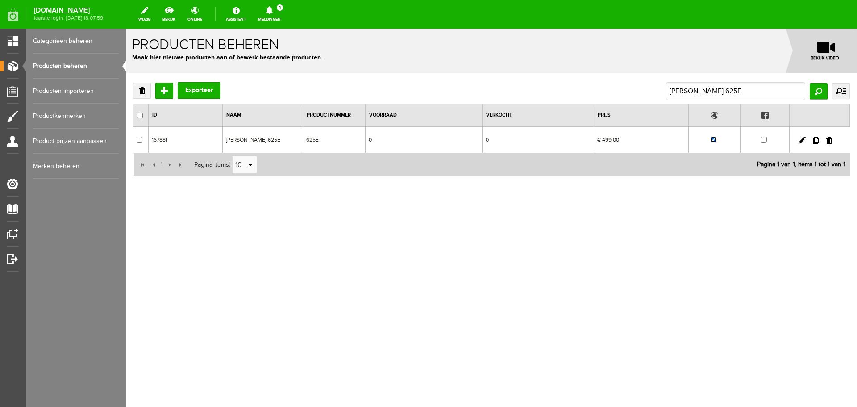
click at [715, 140] on input "checkbox" at bounding box center [714, 140] width 6 height 6
checkbox input "false"
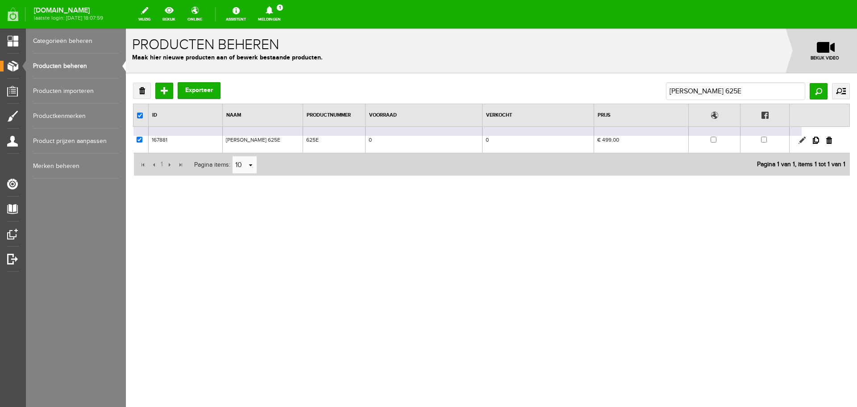
click at [804, 138] on link at bounding box center [802, 140] width 7 height 7
checkbox input "true"
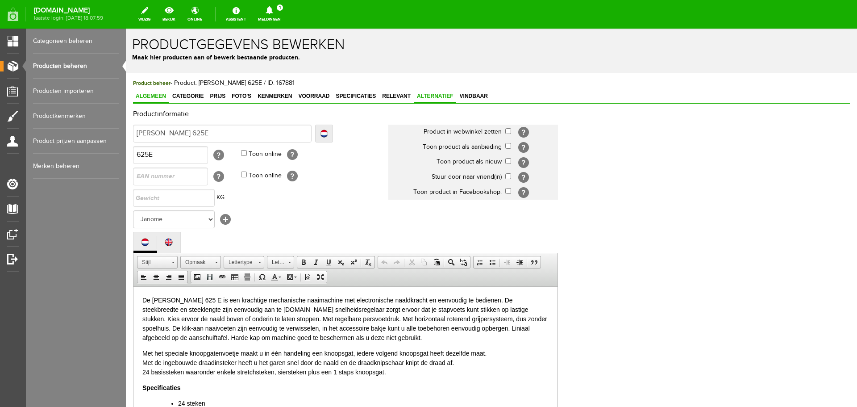
click at [431, 95] on span "Alternatief" at bounding box center [435, 96] width 42 height 6
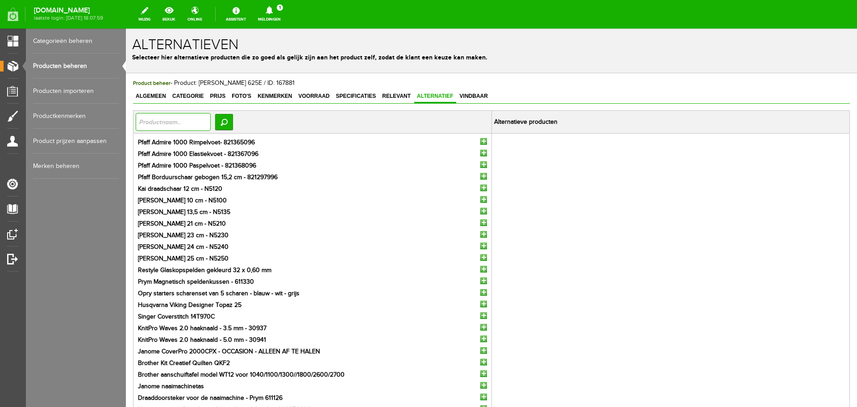
click at [179, 121] on input "text" at bounding box center [173, 122] width 75 height 18
type input "725"
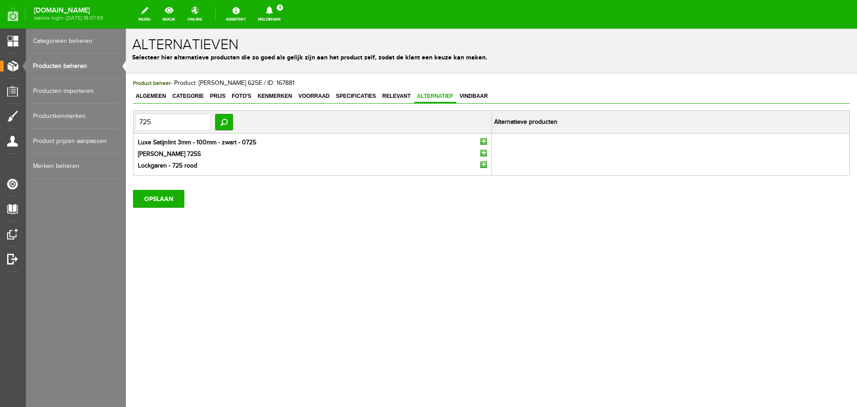
click at [483, 153] on input "button" at bounding box center [483, 153] width 7 height 7
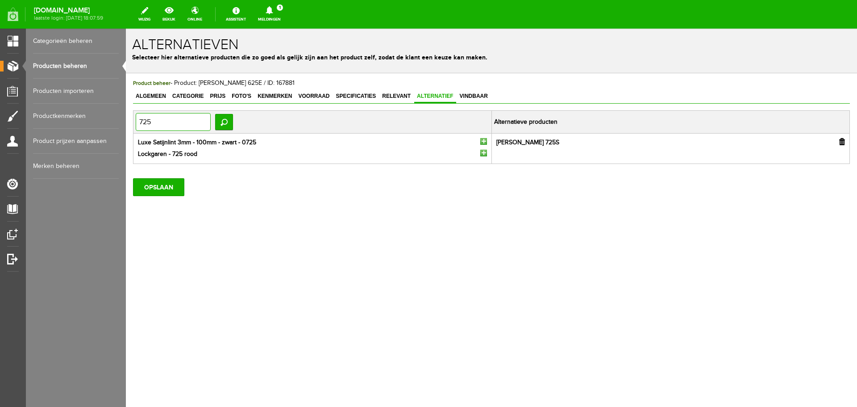
drag, startPoint x: 166, startPoint y: 122, endPoint x: 117, endPoint y: 123, distance: 49.1
click at [126, 123] on html "x Alternatieven Selecteer hier alternatieve producten die zo goed als gelijk zi…" at bounding box center [491, 218] width 731 height 378
type input "740"
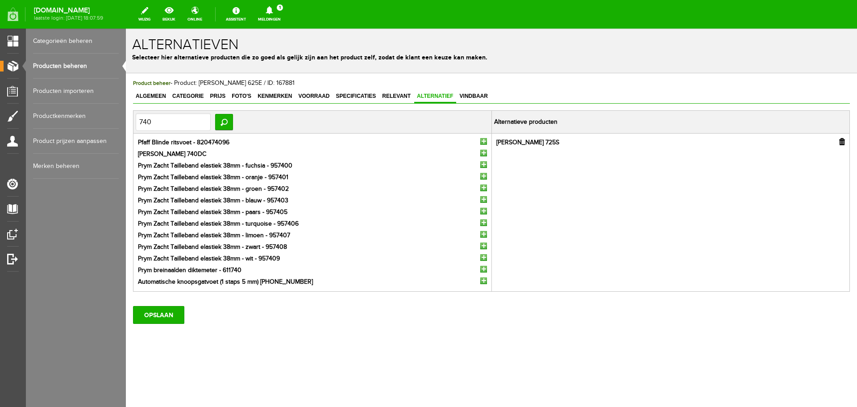
click at [483, 154] on input "button" at bounding box center [483, 153] width 7 height 7
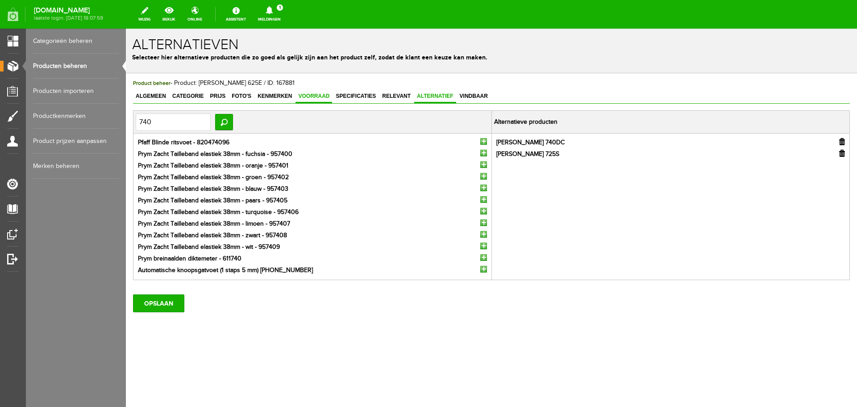
click at [315, 95] on span "Voorraad" at bounding box center [313, 96] width 37 height 6
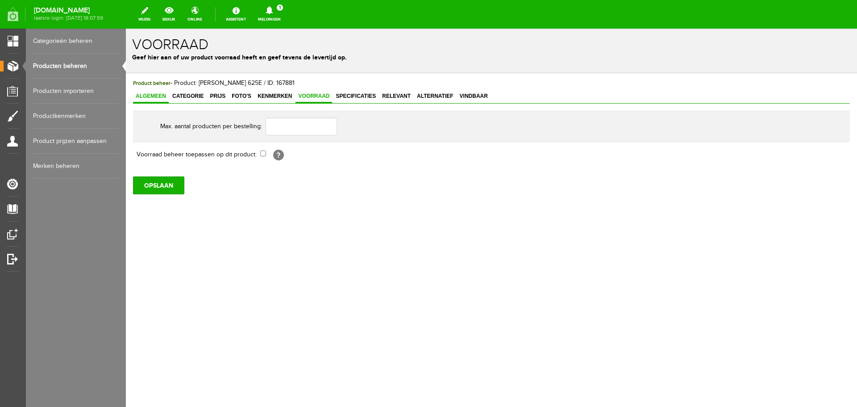
click at [145, 96] on span "Algemeen" at bounding box center [151, 96] width 36 height 6
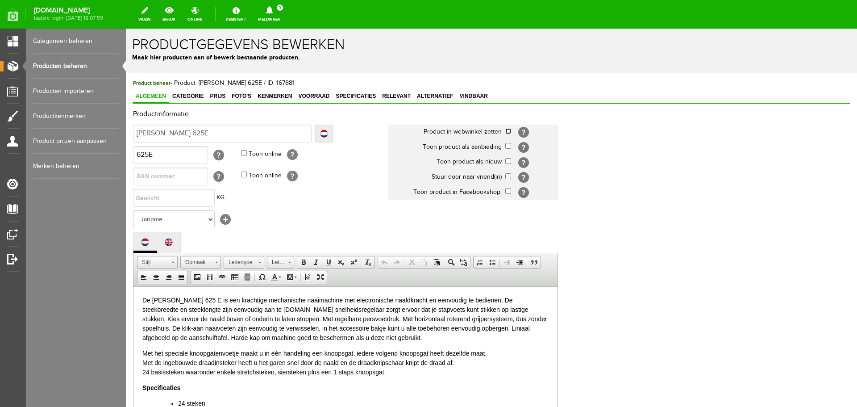
click at [510, 133] on input "checkbox" at bounding box center [508, 131] width 6 height 6
checkbox input "true"
click at [316, 96] on span "Voorraad" at bounding box center [313, 96] width 37 height 6
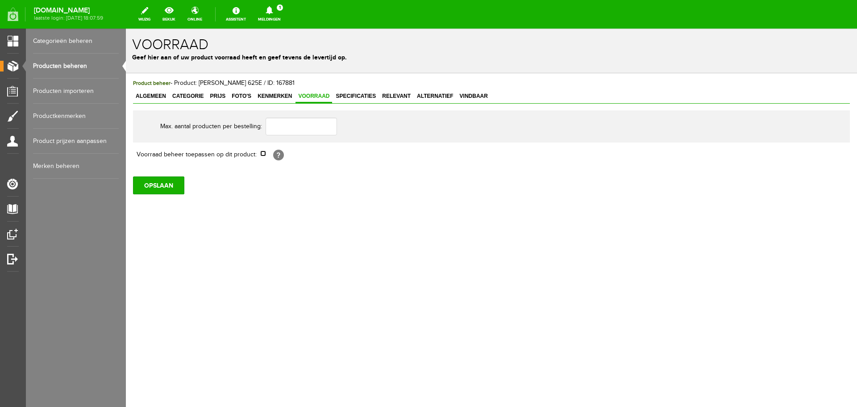
click at [262, 154] on input "checkbox" at bounding box center [263, 153] width 6 height 6
checkbox input "true"
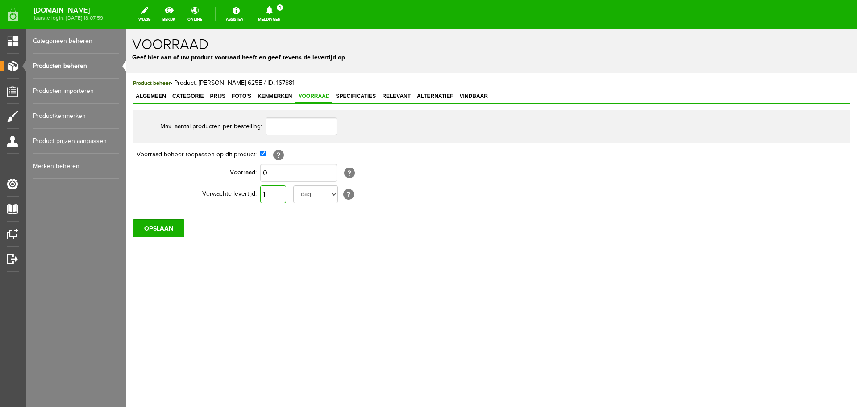
click at [281, 195] on input "1" at bounding box center [273, 194] width 26 height 18
type input "10"
click at [332, 192] on select "dag dagen week weken maand maanden jaar jaren werkdagen" at bounding box center [315, 194] width 45 height 18
select select "year"
click at [293, 185] on select "dag dagen week weken maand maanden jaar jaren werkdagen" at bounding box center [315, 194] width 45 height 18
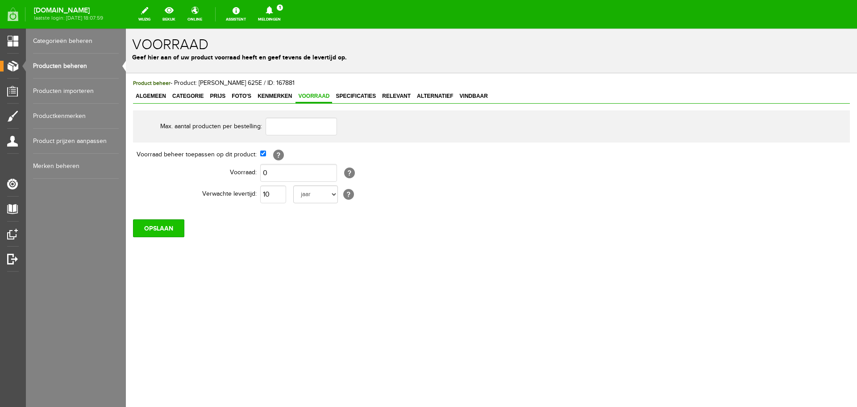
click at [172, 227] on input "OPSLAAN" at bounding box center [158, 228] width 51 height 18
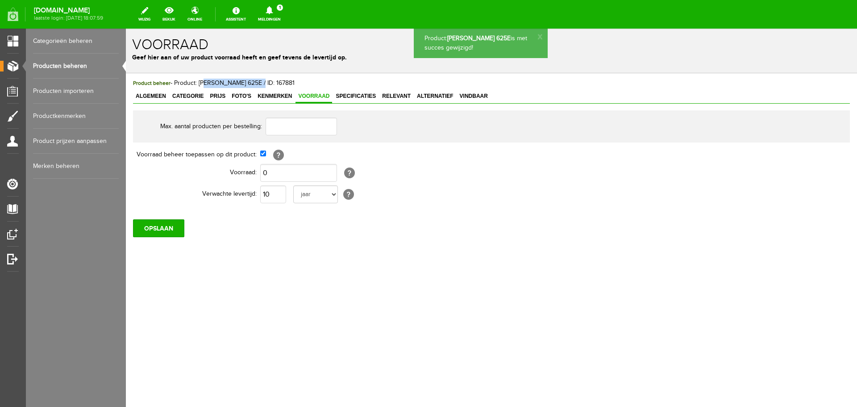
drag, startPoint x: 200, startPoint y: 83, endPoint x: 258, endPoint y: 85, distance: 57.2
click at [258, 85] on span "Product beheer - Product: [PERSON_NAME] 625E / ID: 167881" at bounding box center [214, 82] width 162 height 7
copy span "anome Sewist 625E"
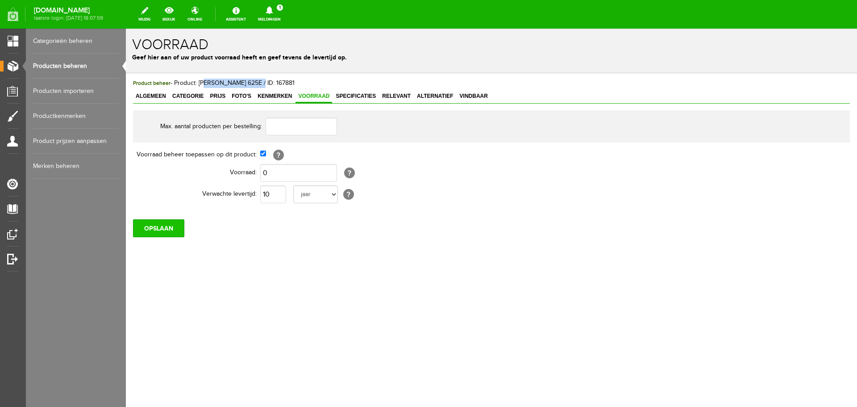
click at [159, 230] on input "OPSLAAN" at bounding box center [158, 228] width 51 height 18
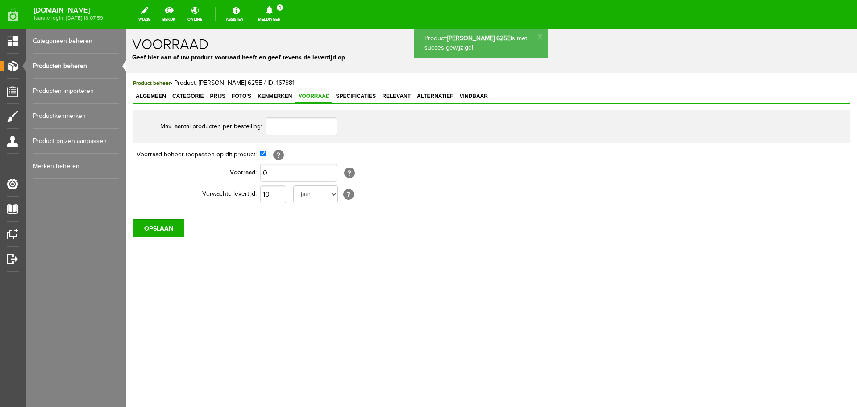
click at [66, 67] on link "Producten beheren" at bounding box center [76, 66] width 86 height 25
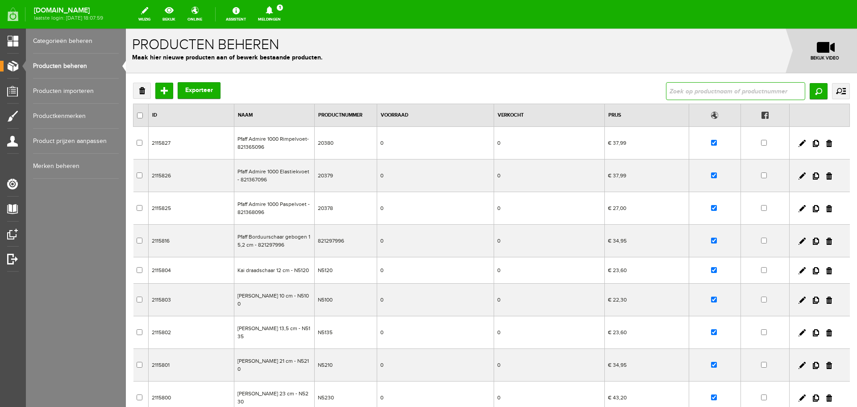
click at [669, 89] on input "text" at bounding box center [735, 91] width 139 height 18
type input "9400"
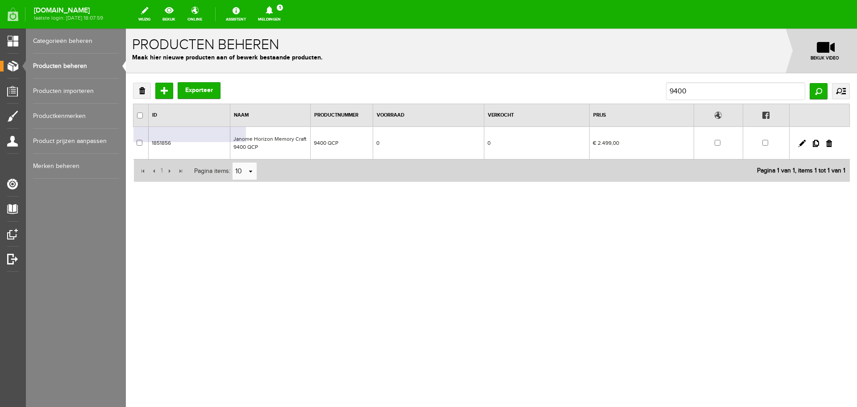
drag, startPoint x: 234, startPoint y: 135, endPoint x: 248, endPoint y: 143, distance: 15.4
click at [248, 143] on td "Janome Horizon Memory Craft 9400 QCP" at bounding box center [270, 143] width 80 height 33
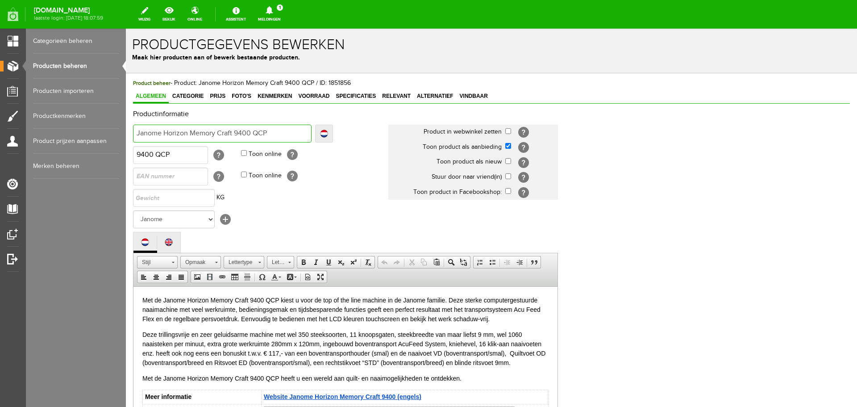
drag, startPoint x: 268, startPoint y: 133, endPoint x: 129, endPoint y: 133, distance: 139.3
click at [129, 133] on div "Product beheer - Product: Janome Horizon Memory Craft 9400 QCP / ID: 1851856 Al…" at bounding box center [491, 338] width 731 height 530
click at [508, 146] on input "checkbox" at bounding box center [508, 146] width 6 height 6
checkbox input "false"
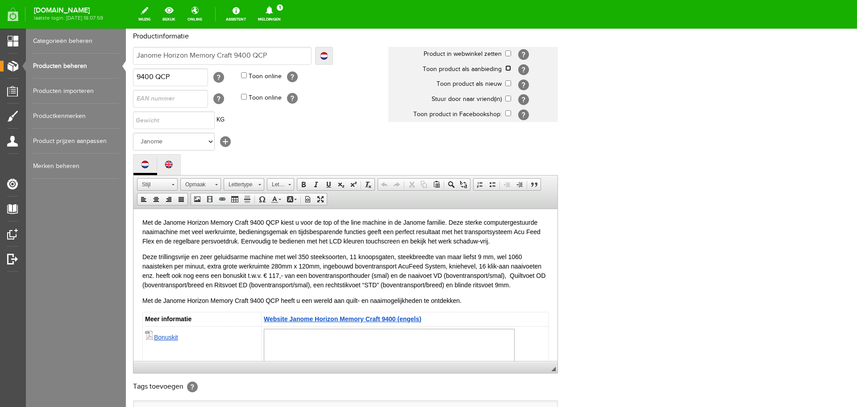
scroll to position [197, 0]
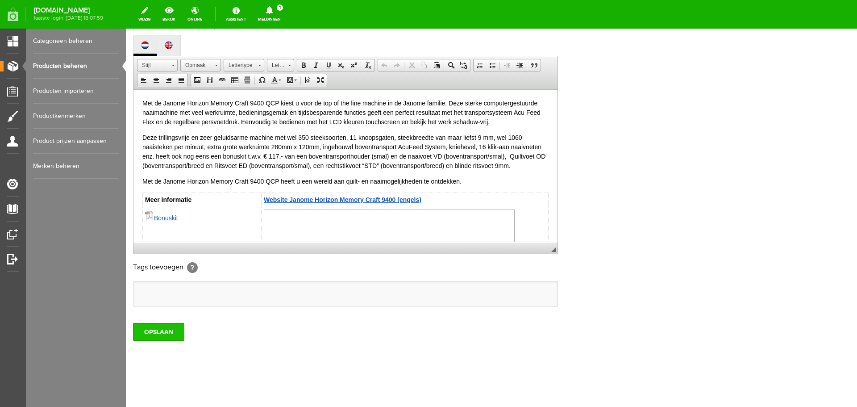
click at [162, 330] on input "OPSLAAN" at bounding box center [158, 332] width 51 height 18
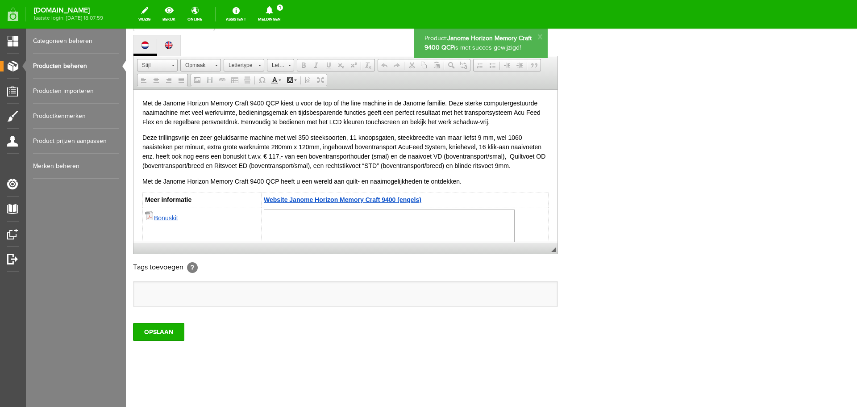
scroll to position [0, 0]
click at [71, 66] on link "Producten beheren" at bounding box center [76, 66] width 86 height 25
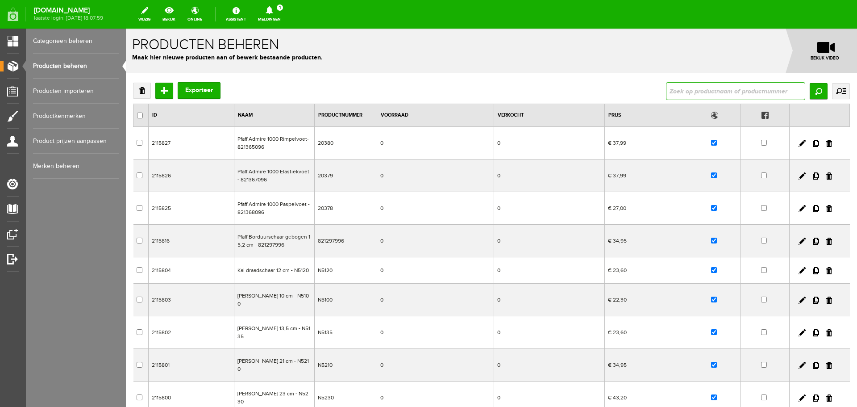
click at [687, 91] on input "text" at bounding box center [735, 91] width 139 height 18
type input "9400"
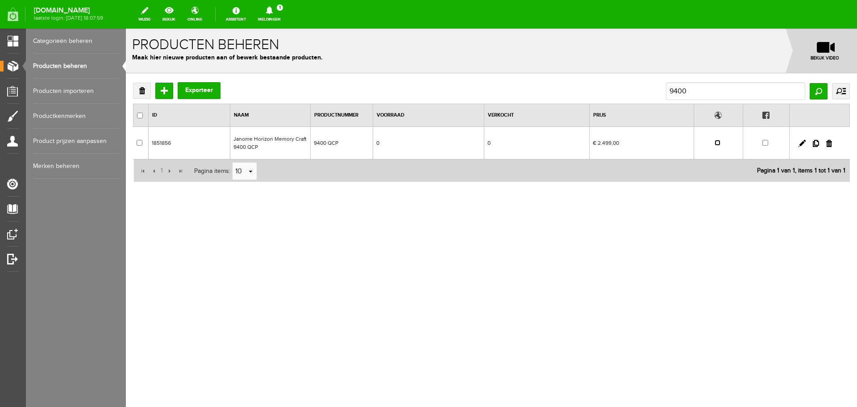
click at [719, 142] on input "checkbox" at bounding box center [718, 143] width 6 height 6
checkbox input "true"
click at [802, 143] on link at bounding box center [802, 143] width 7 height 7
checkbox input "true"
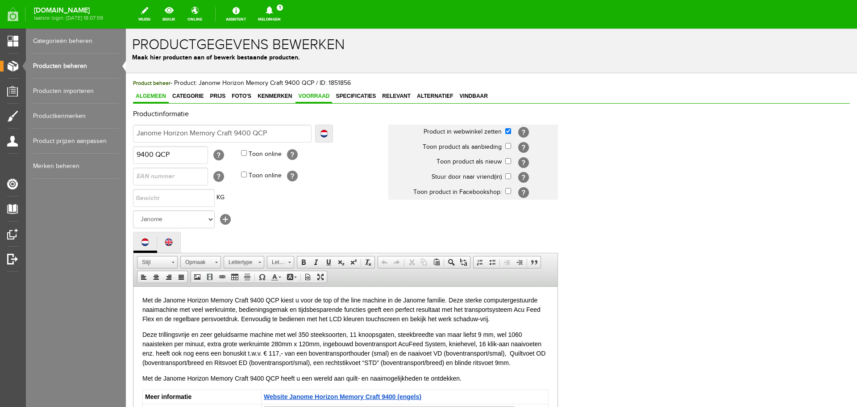
click at [321, 92] on link "Voorraad" at bounding box center [313, 96] width 37 height 13
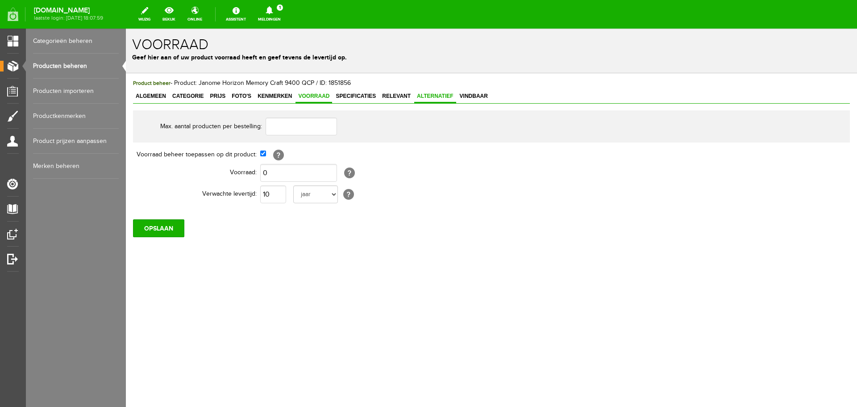
click at [424, 93] on span "Alternatief" at bounding box center [435, 96] width 42 height 6
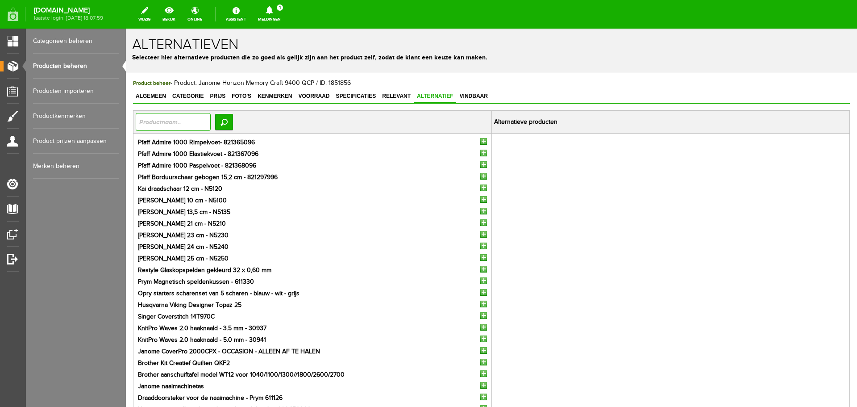
click at [163, 122] on input "text" at bounding box center [173, 122] width 75 height 18
type input "brilliance"
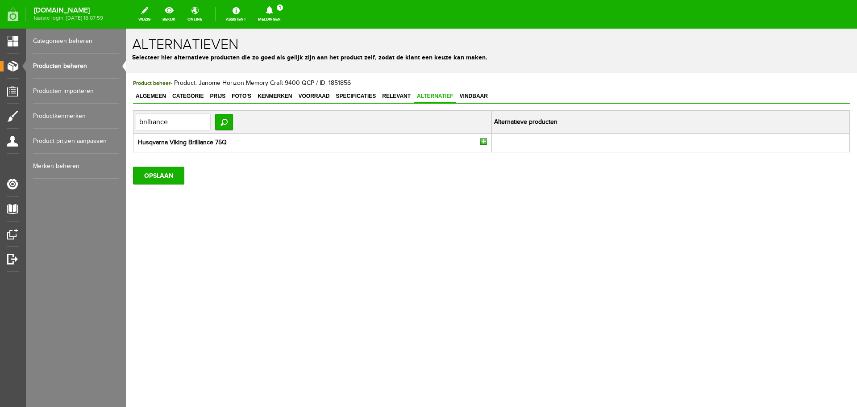
click at [483, 140] on input "button" at bounding box center [483, 141] width 7 height 7
drag, startPoint x: 171, startPoint y: 124, endPoint x: 117, endPoint y: 124, distance: 54.5
click at [126, 124] on html "x Alternatieven Selecteer hier alternatieve producten die zo goed als gelijk zi…" at bounding box center [491, 218] width 731 height 378
type input "p"
type input "720"
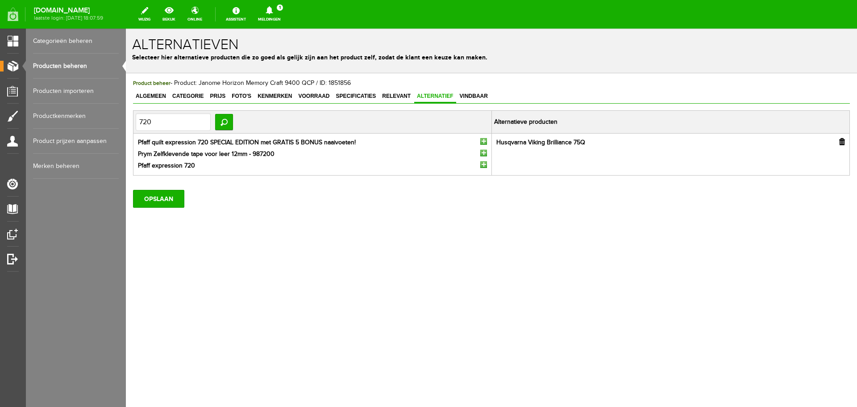
click at [483, 141] on input "button" at bounding box center [483, 141] width 7 height 7
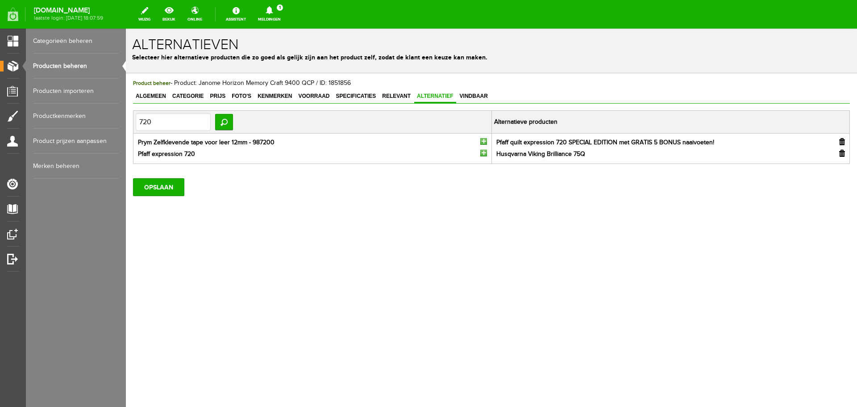
click at [484, 154] on input "button" at bounding box center [483, 153] width 7 height 7
click at [167, 196] on input "OPSLAAN" at bounding box center [158, 199] width 51 height 18
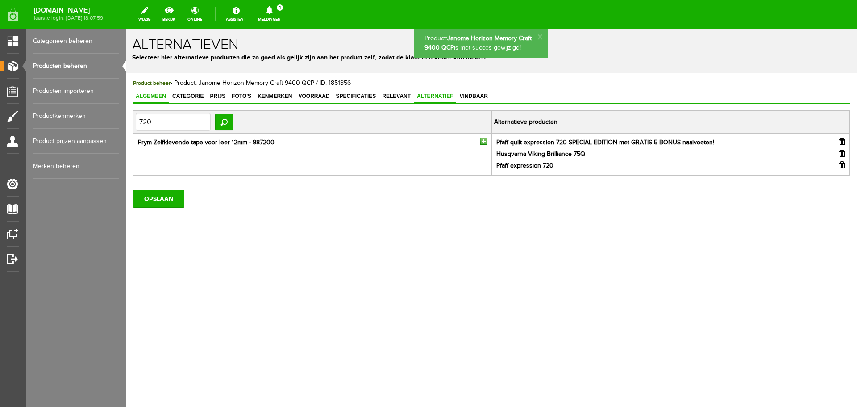
click at [151, 93] on span "Algemeen" at bounding box center [151, 96] width 36 height 6
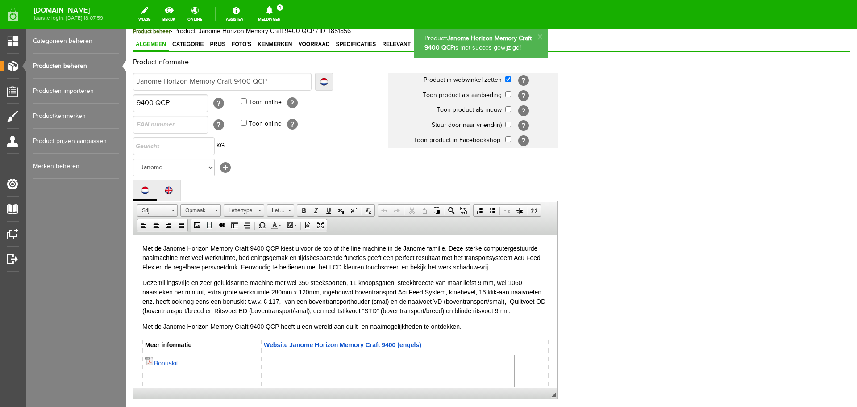
scroll to position [197, 0]
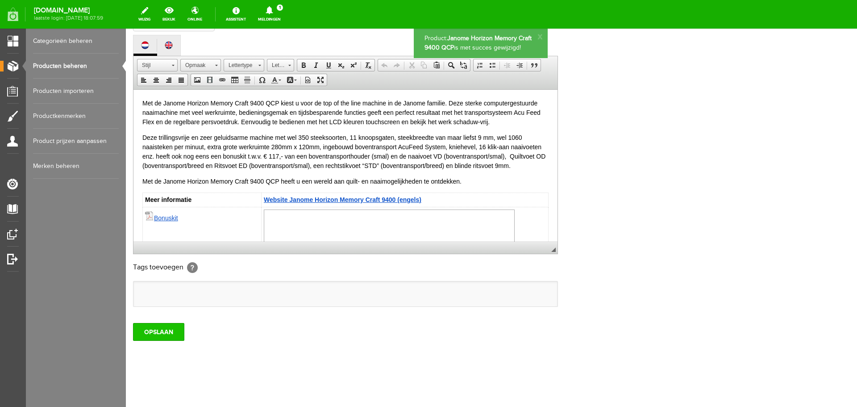
click at [154, 334] on input "OPSLAAN" at bounding box center [158, 332] width 51 height 18
click at [157, 333] on input "OPSLAAN" at bounding box center [158, 332] width 51 height 18
drag, startPoint x: 41, startPoint y: 66, endPoint x: 113, endPoint y: 70, distance: 72.4
click at [42, 66] on link "Producten beheren" at bounding box center [76, 66] width 86 height 25
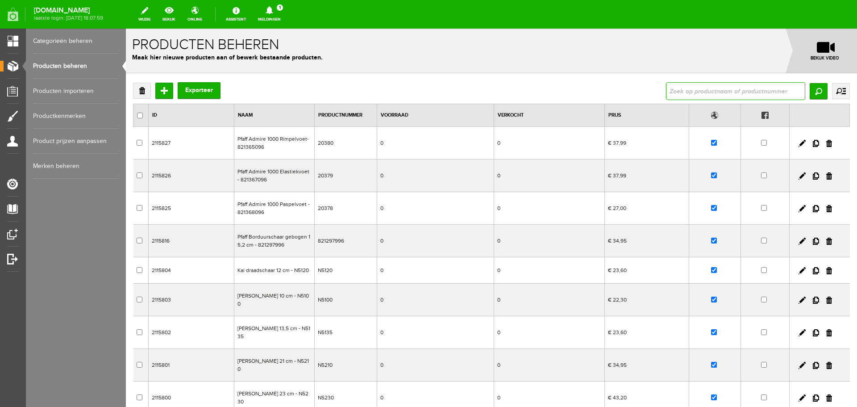
click at [681, 91] on input "text" at bounding box center [735, 91] width 139 height 18
type input "415"
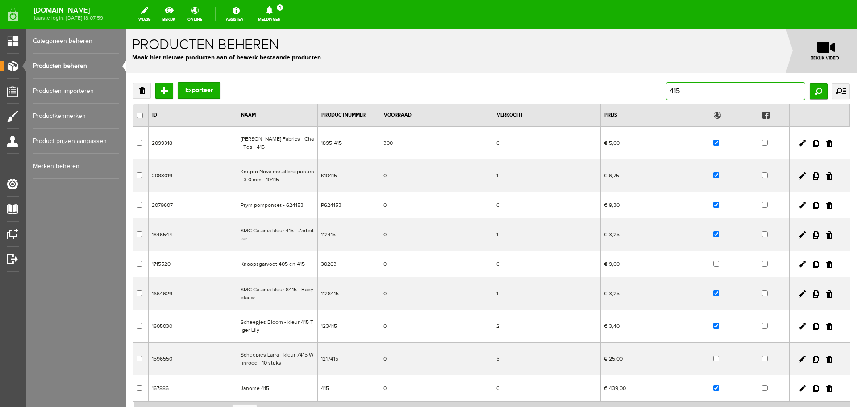
click at [666, 90] on input "415" at bounding box center [735, 91] width 139 height 18
type input "janome 415"
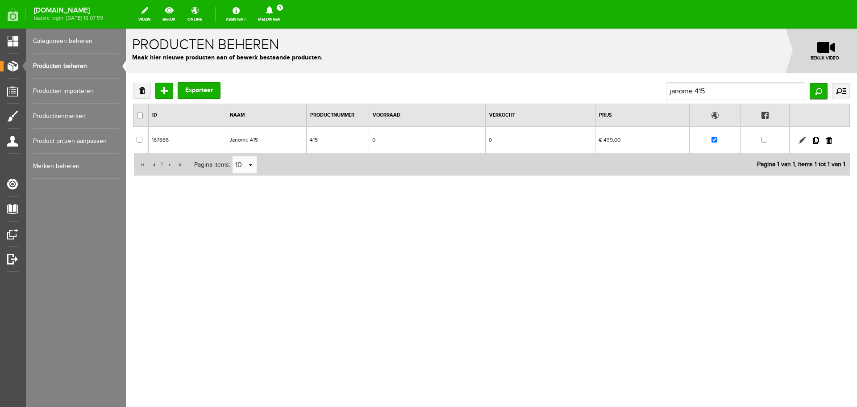
click at [799, 139] on link at bounding box center [802, 140] width 7 height 7
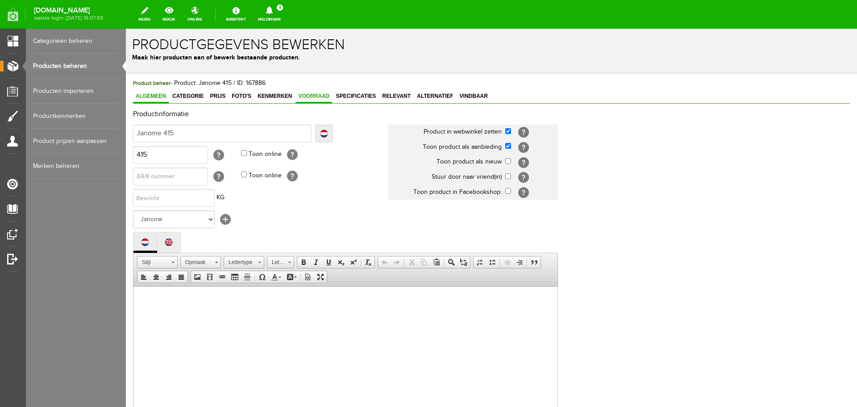
click at [307, 96] on span "Voorraad" at bounding box center [313, 96] width 37 height 6
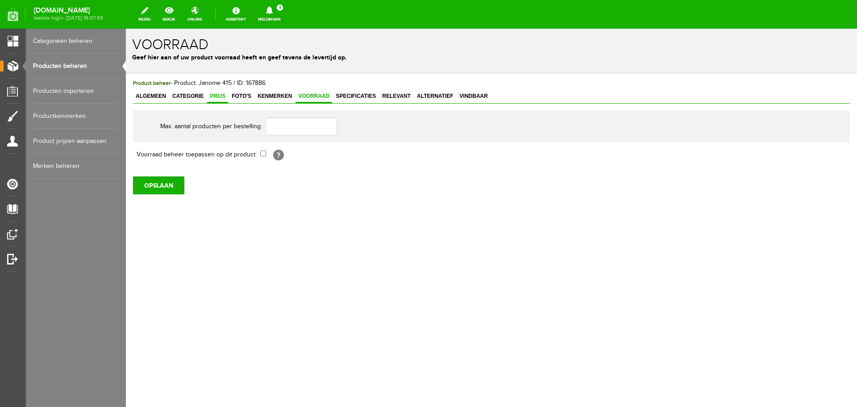
click at [214, 96] on span "Prijs" at bounding box center [217, 96] width 21 height 6
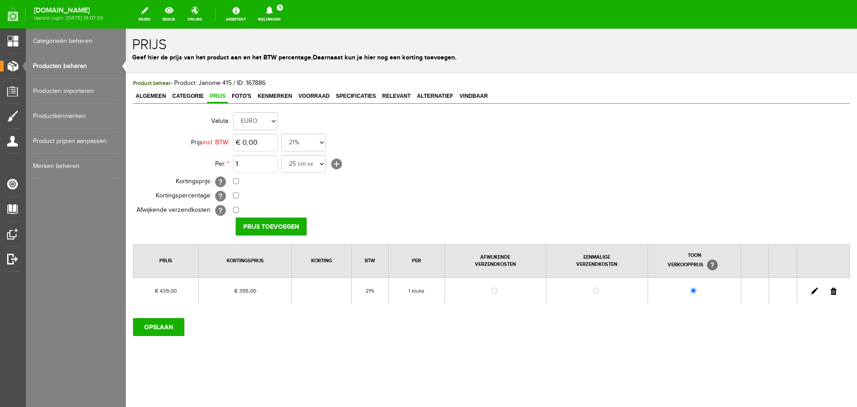
click at [812, 290] on link at bounding box center [814, 290] width 7 height 7
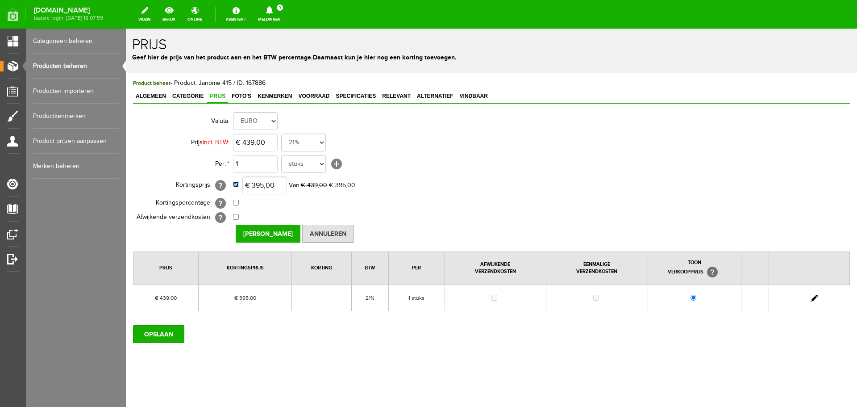
click at [234, 185] on input "checkbox" at bounding box center [236, 184] width 6 height 6
checkbox input "false"
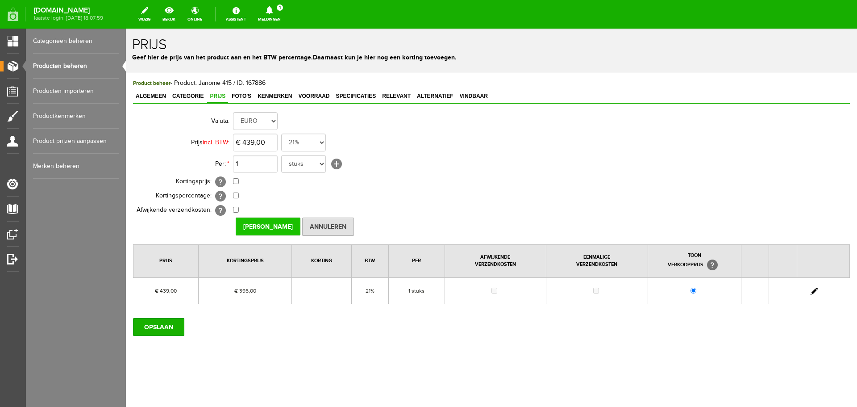
click at [258, 226] on input "[PERSON_NAME]" at bounding box center [268, 226] width 65 height 18
click at [166, 326] on input "OPSLAAN" at bounding box center [158, 327] width 51 height 18
click at [162, 327] on input "OPSLAAN" at bounding box center [158, 327] width 51 height 18
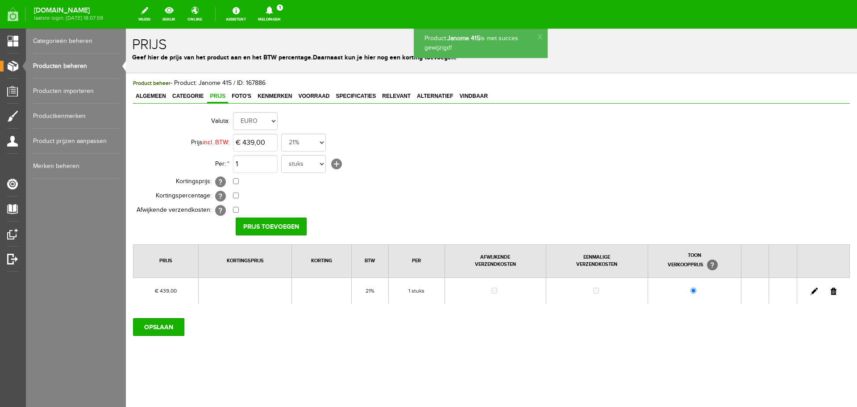
click at [52, 66] on link "Producten beheren" at bounding box center [76, 66] width 86 height 25
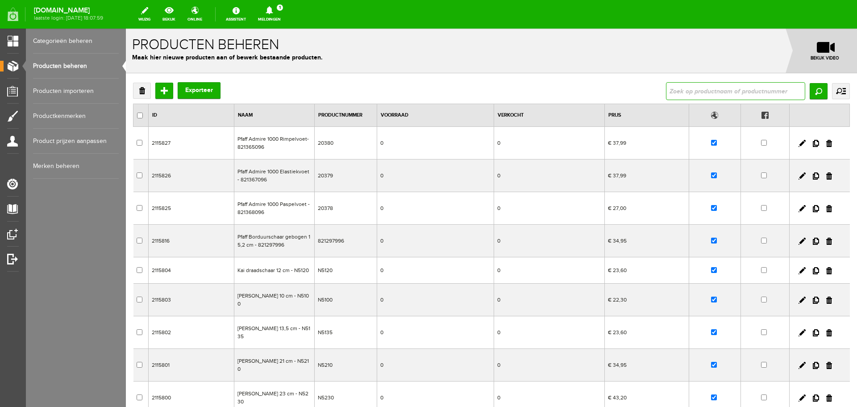
click at [681, 92] on input "text" at bounding box center [735, 91] width 139 height 18
type input "780"
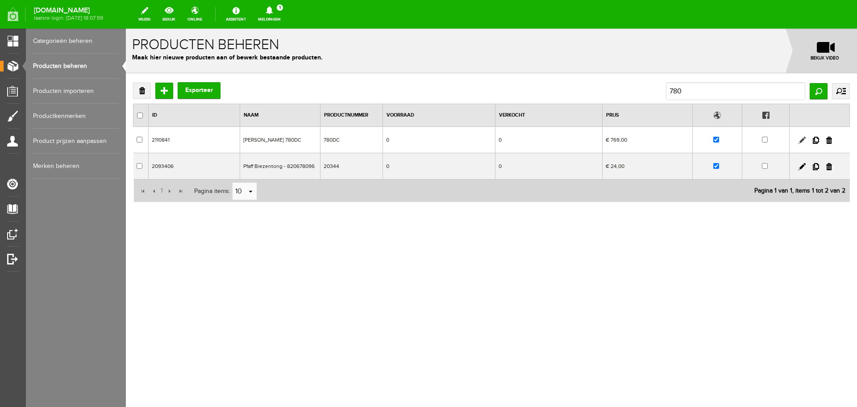
click at [800, 138] on link at bounding box center [802, 140] width 7 height 7
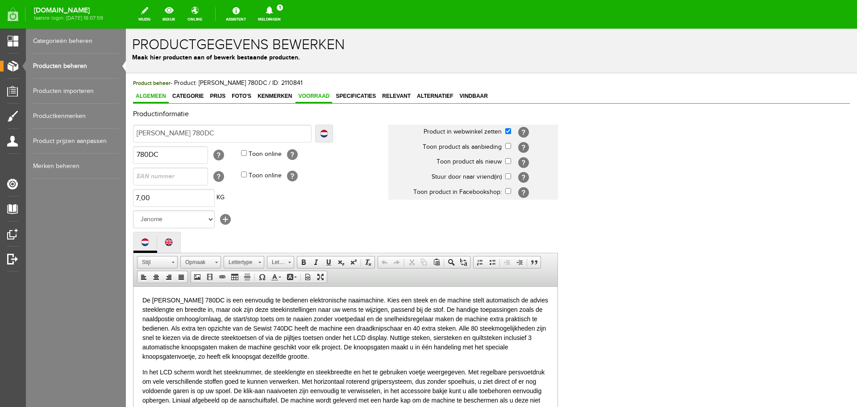
click at [320, 95] on span "Voorraad" at bounding box center [313, 96] width 37 height 6
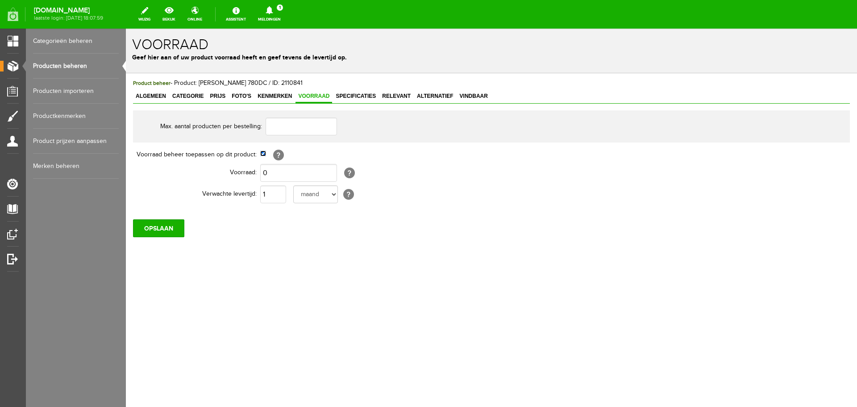
click at [262, 153] on input "checkbox" at bounding box center [263, 153] width 6 height 6
checkbox input "false"
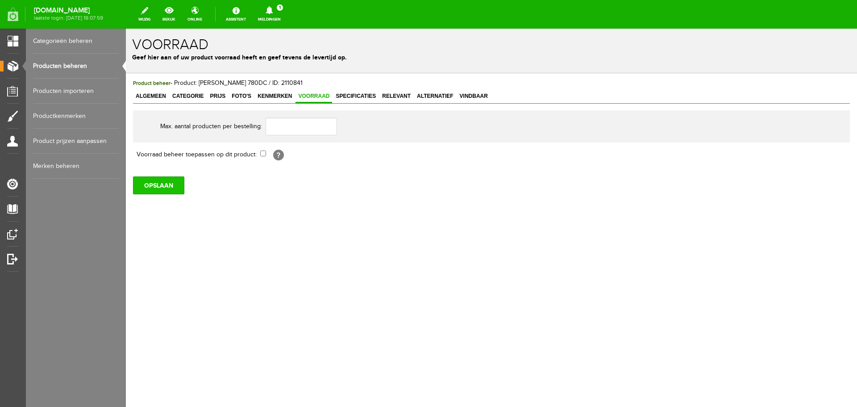
click at [157, 187] on input "OPSLAAN" at bounding box center [158, 185] width 51 height 18
click at [155, 184] on input "OPSLAAN" at bounding box center [158, 185] width 51 height 18
